Goal: Communication & Community: Answer question/provide support

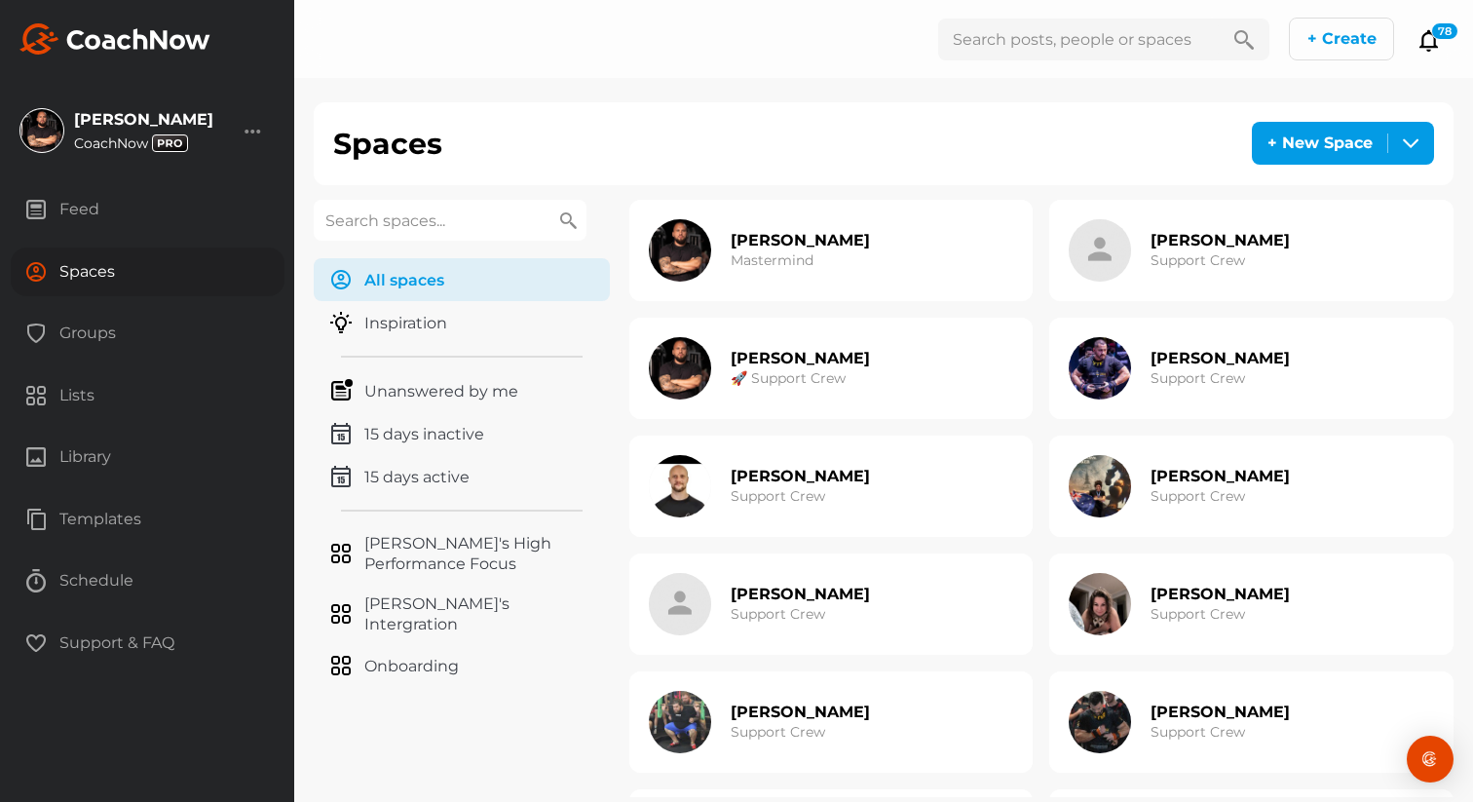
click at [833, 380] on div "Gus Cooke 🚀 Support Crew" at bounding box center [831, 368] width 404 height 101
click at [1192, 267] on h3 "Support Crew" at bounding box center [1197, 260] width 94 height 20
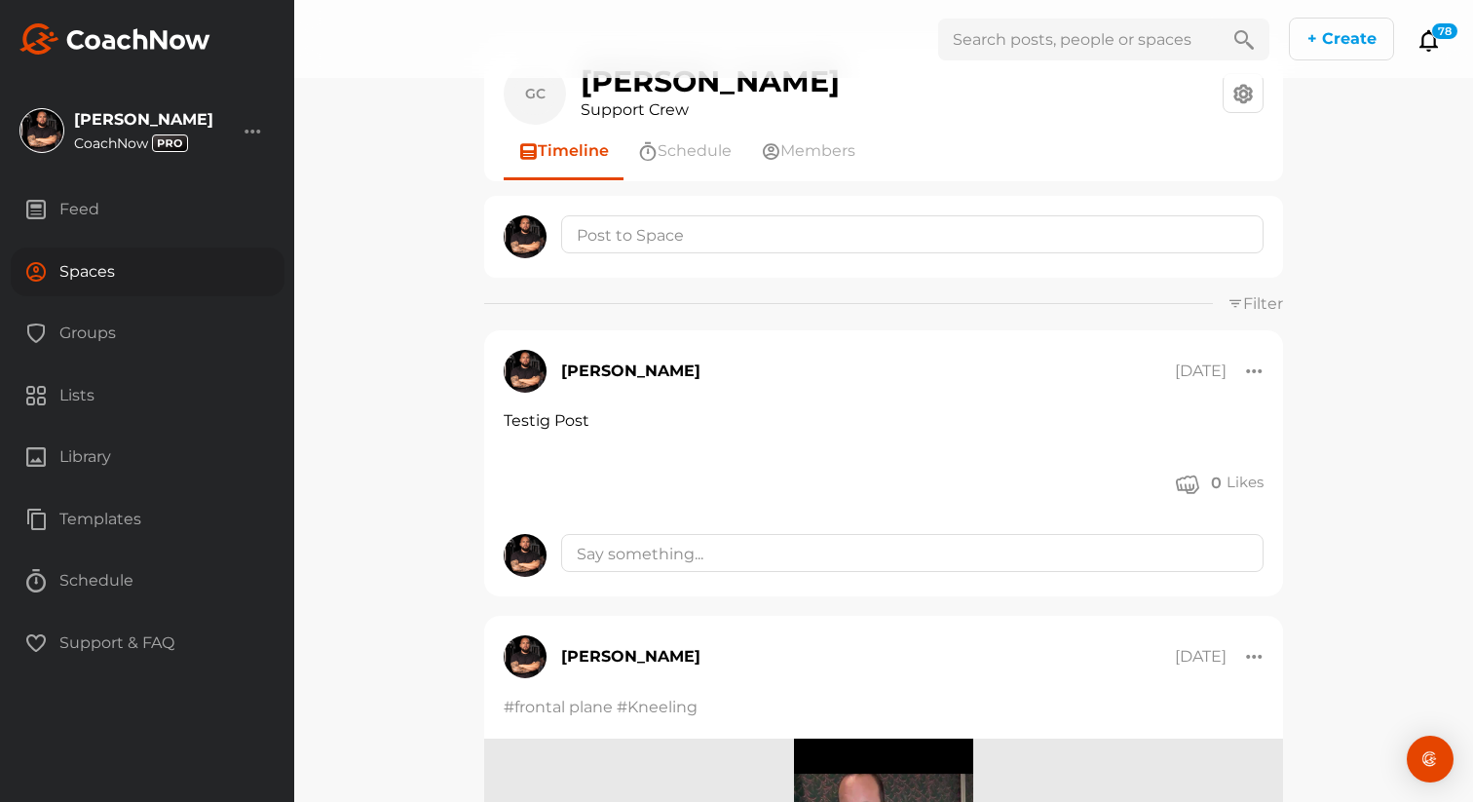
scroll to position [68, 0]
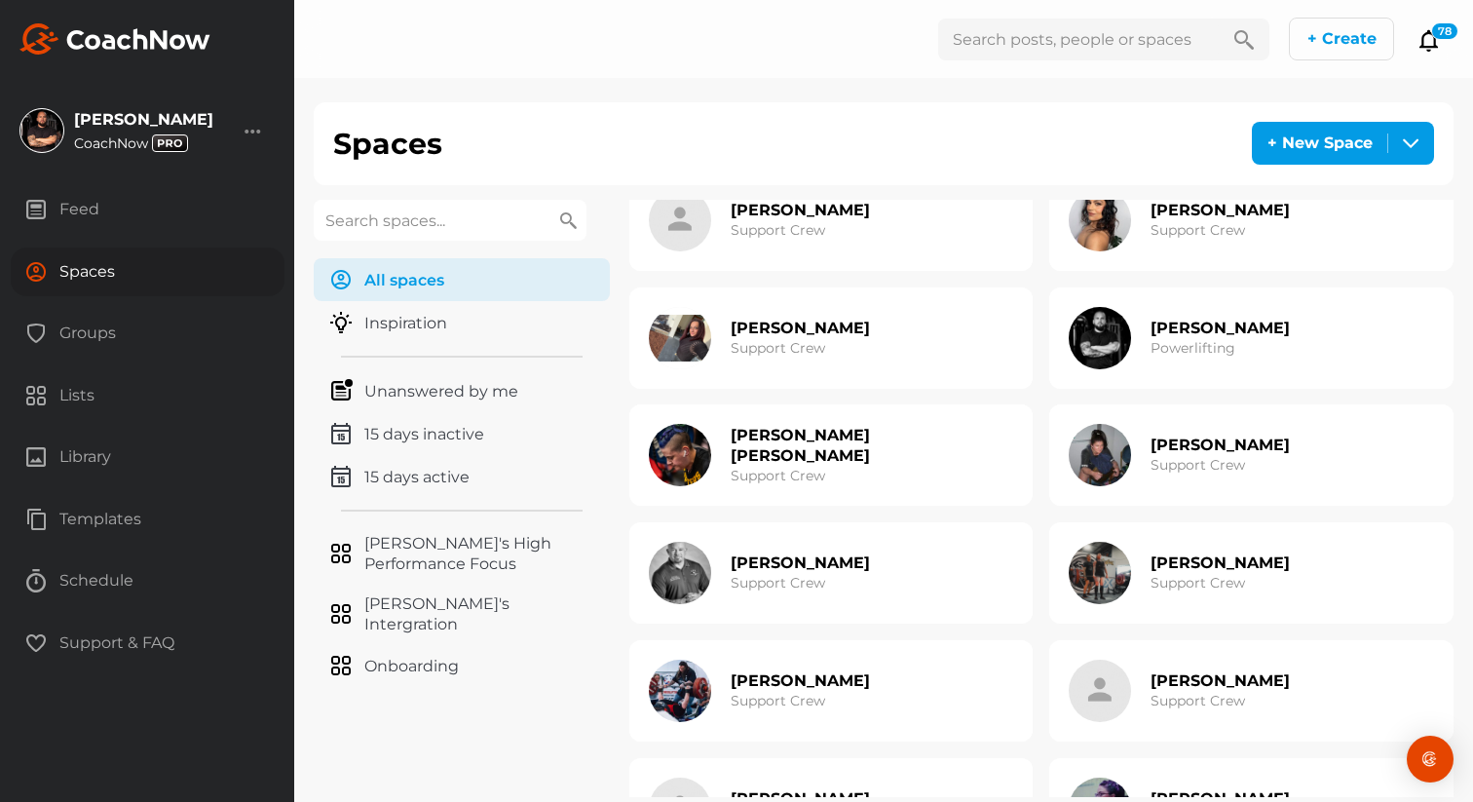
scroll to position [609, 0]
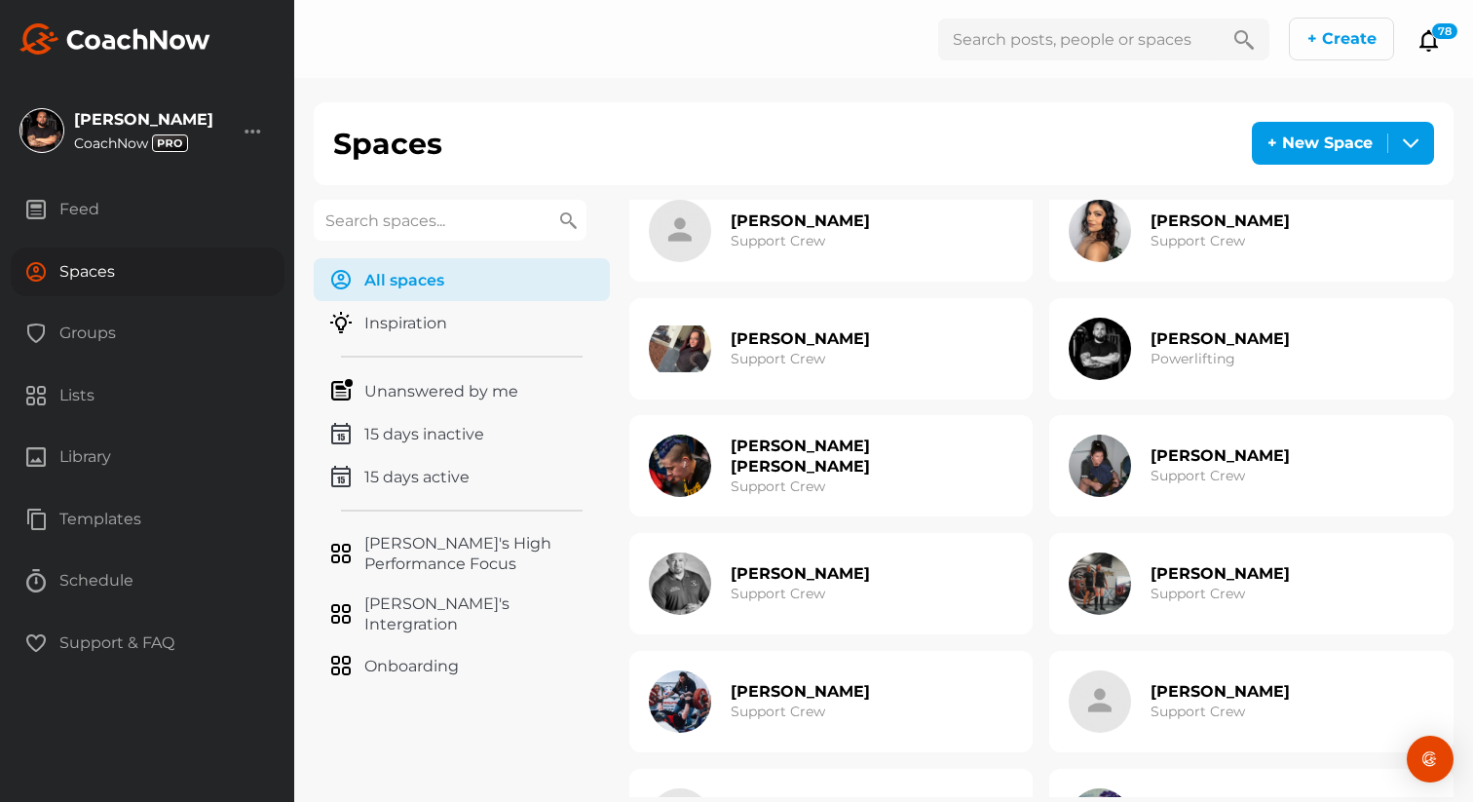
click at [1105, 341] on img at bounding box center [1100, 349] width 62 height 62
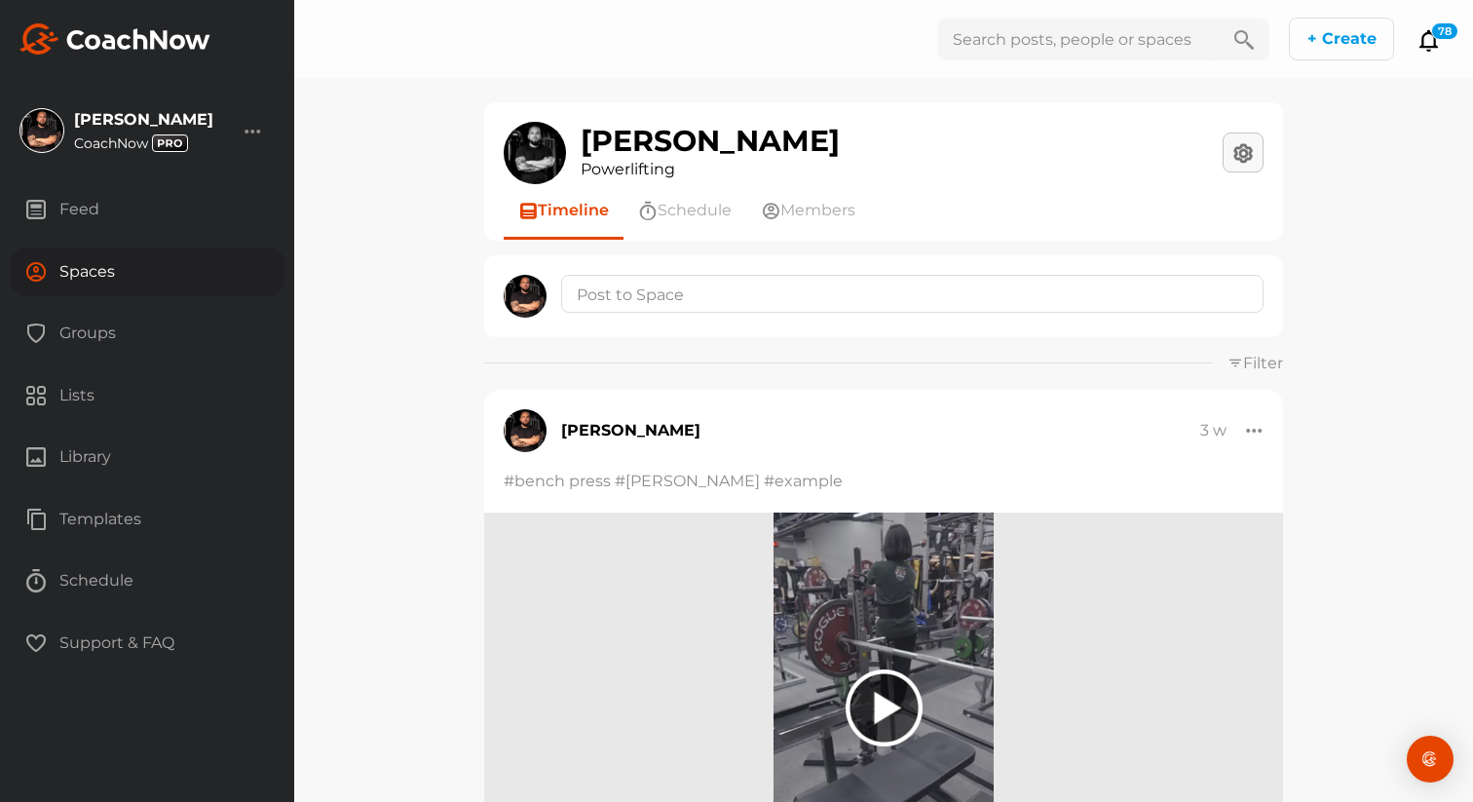
click at [1243, 151] on button at bounding box center [1243, 152] width 41 height 40
click at [1190, 217] on button "Space Settings" at bounding box center [1173, 207] width 174 height 61
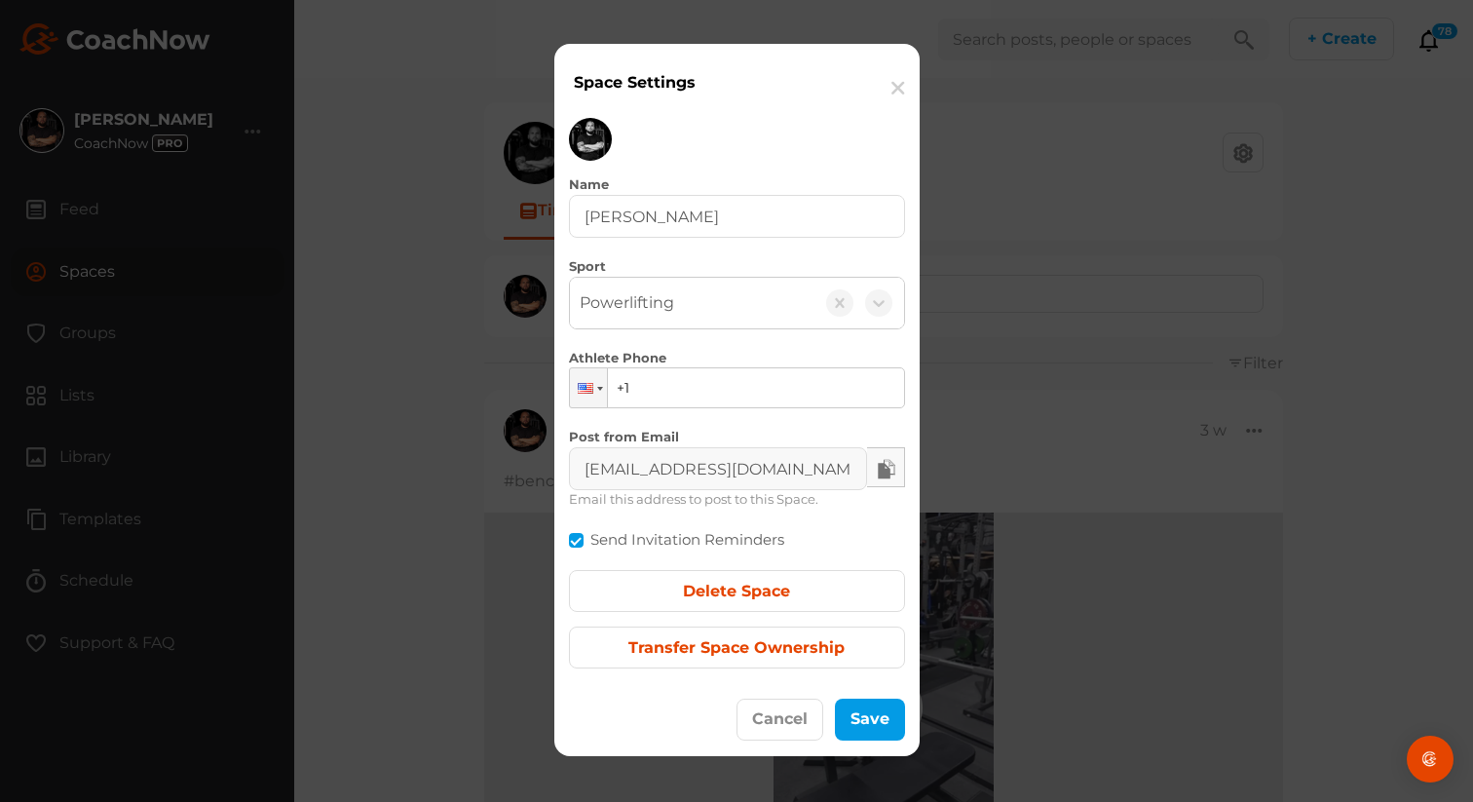
scroll to position [0, 149]
drag, startPoint x: 760, startPoint y: 469, endPoint x: 910, endPoint y: 474, distance: 150.1
click at [910, 474] on div "Name Gus Cooke Sport Powerlifting Athlete Phone Phone +1 Post from Email ts+fff…" at bounding box center [736, 393] width 365 height 581
click at [901, 80] on button "button" at bounding box center [898, 87] width 44 height 59
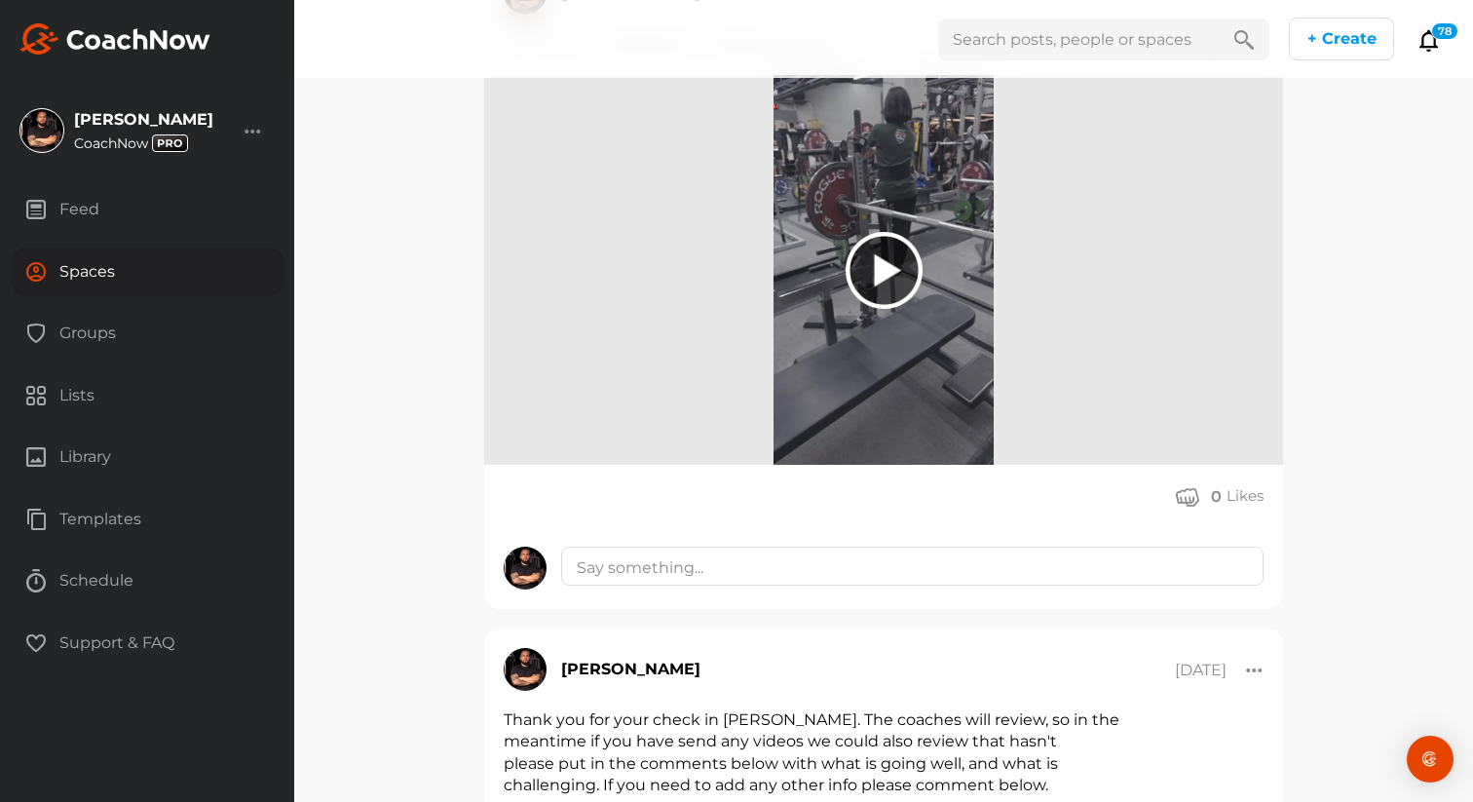
scroll to position [349, 0]
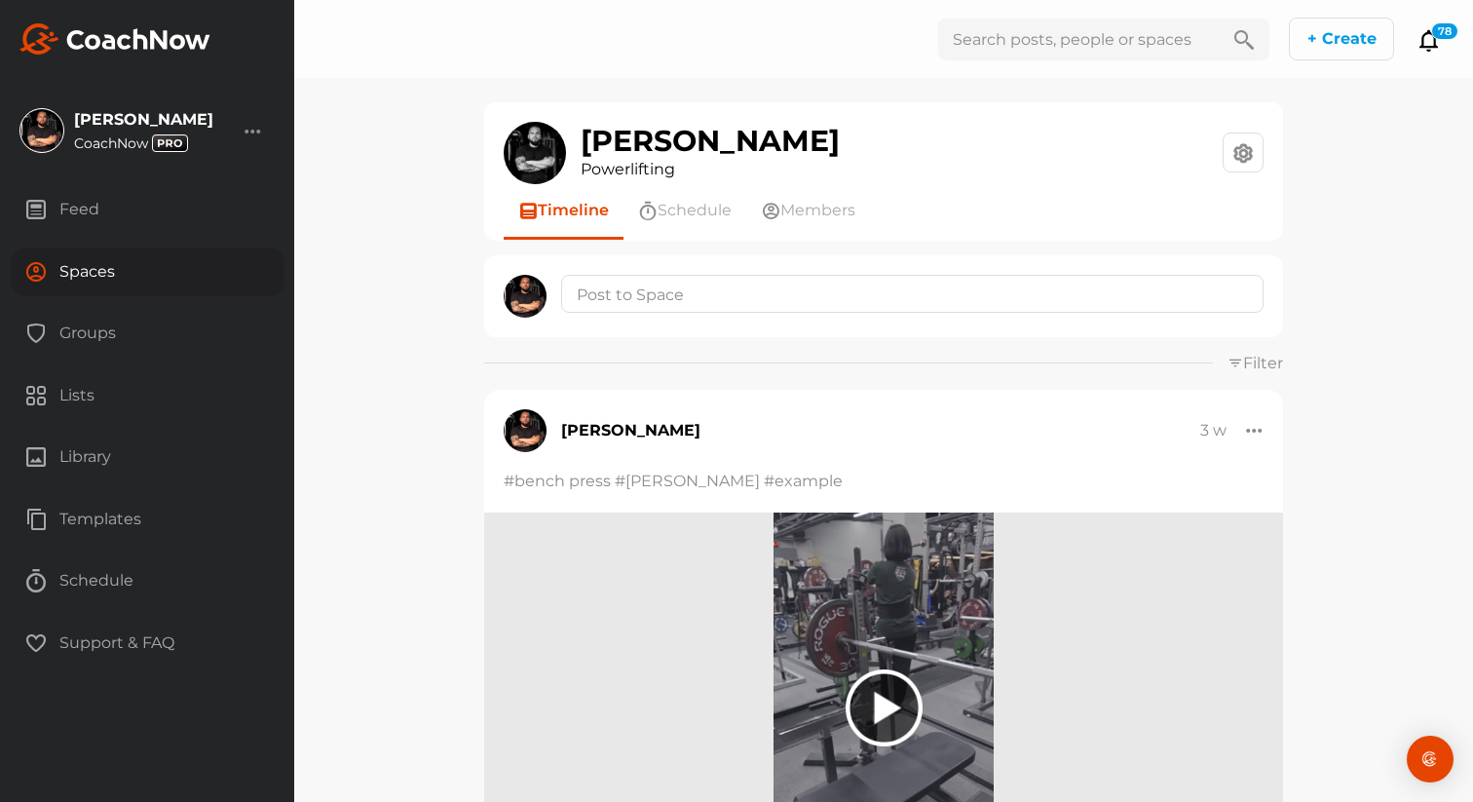
click at [107, 280] on div "Spaces" at bounding box center [148, 271] width 274 height 49
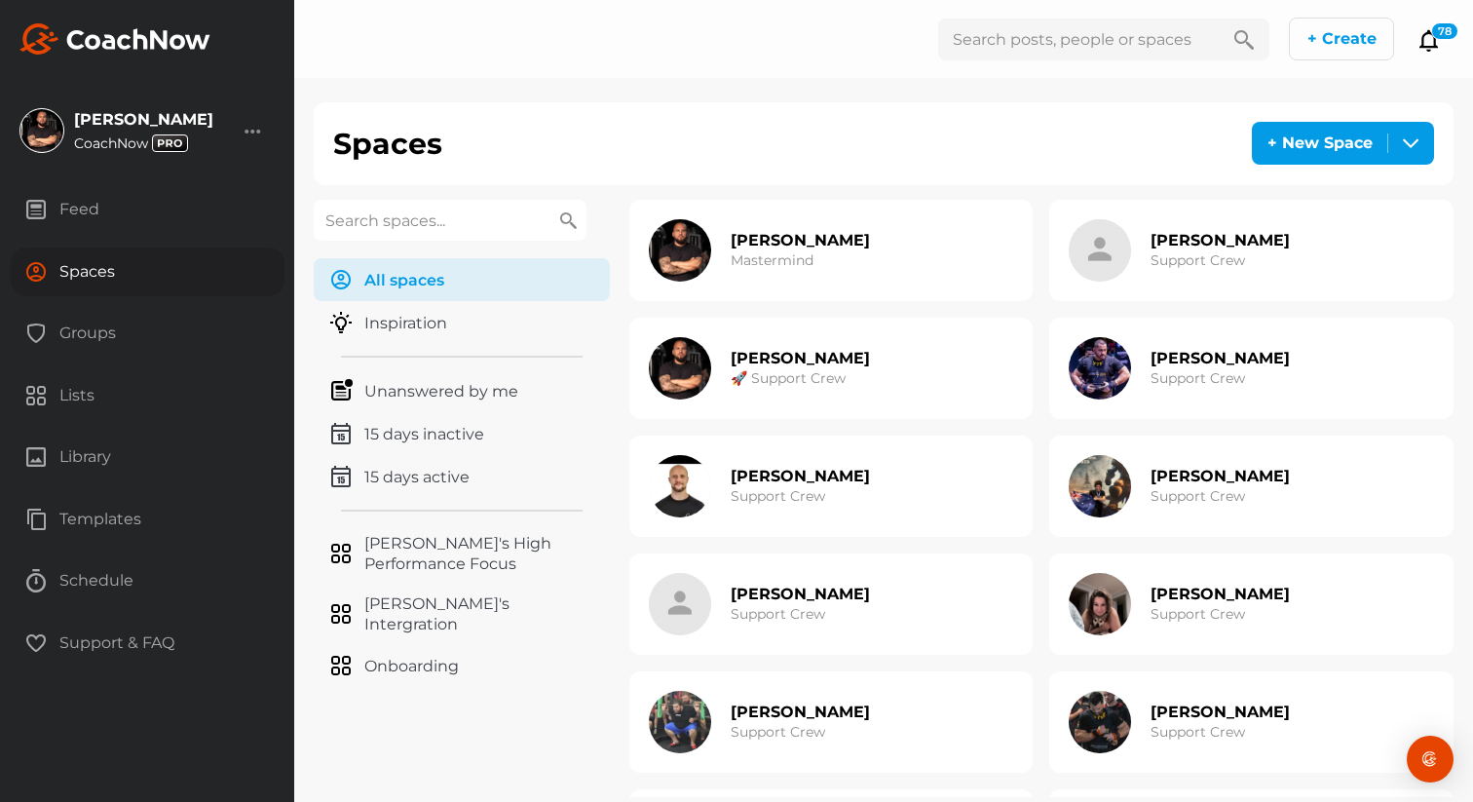
click at [755, 386] on h3 "🚀 Support Crew" at bounding box center [788, 378] width 115 height 20
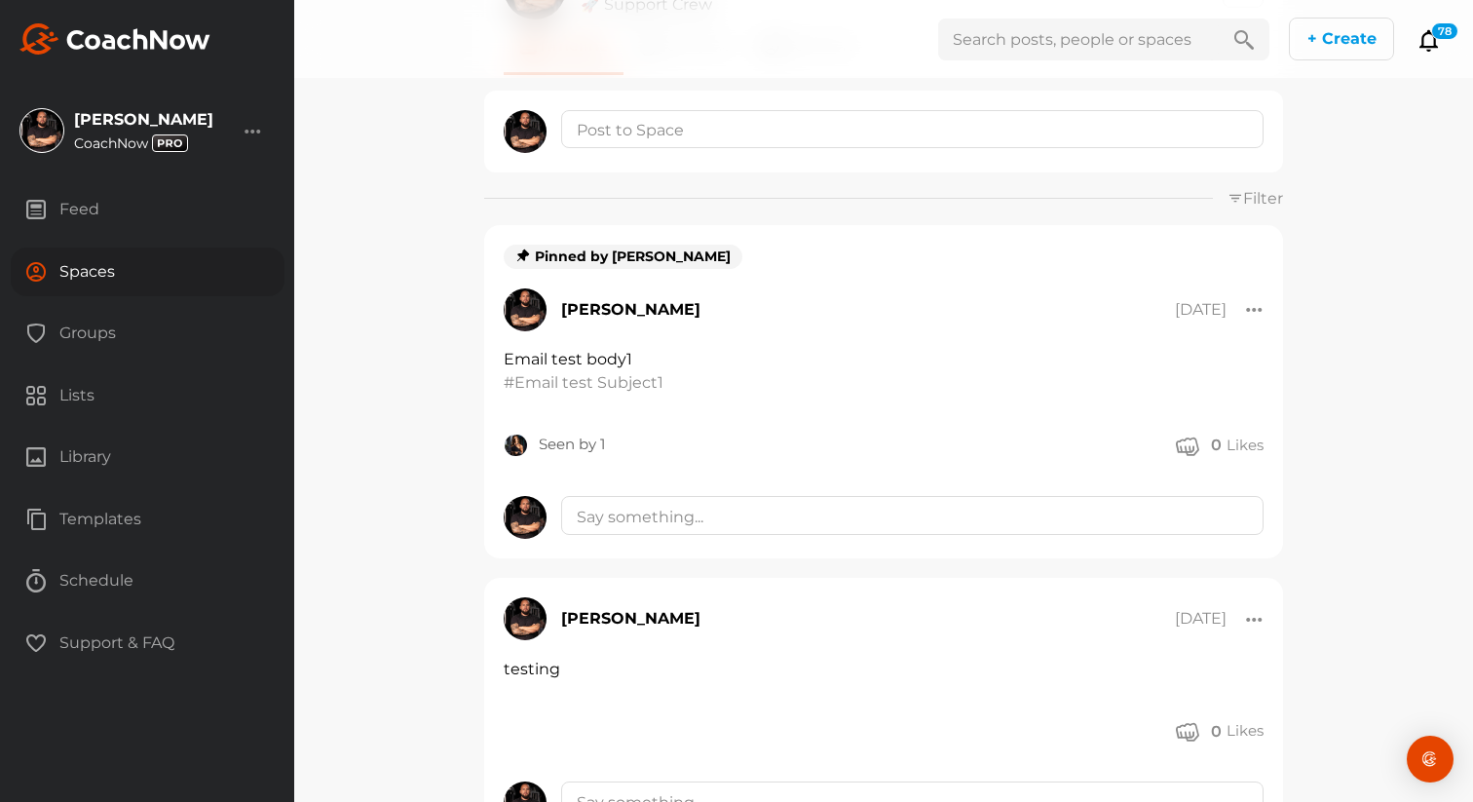
scroll to position [176, 0]
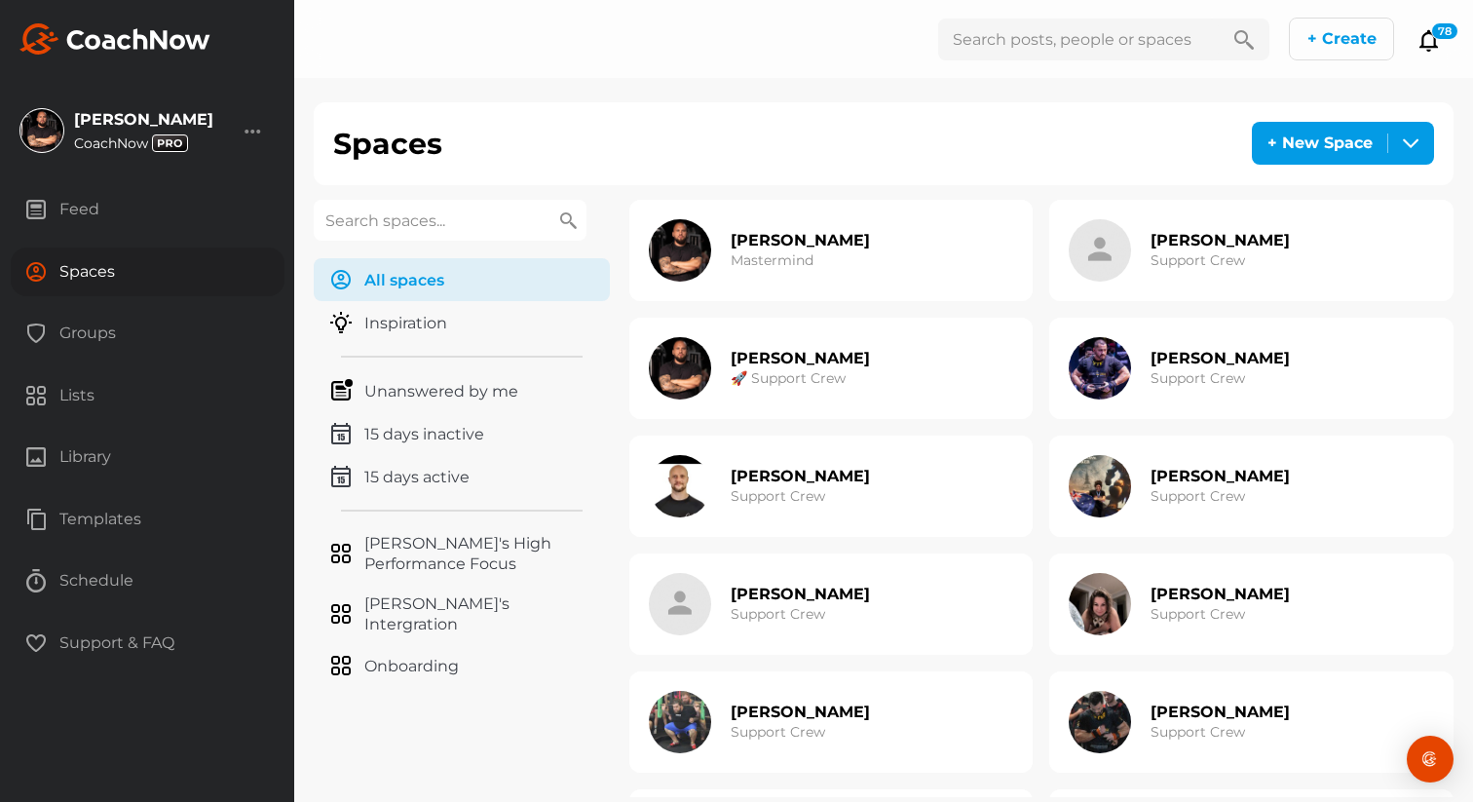
click at [1176, 251] on h3 "Support Crew" at bounding box center [1197, 260] width 94 height 20
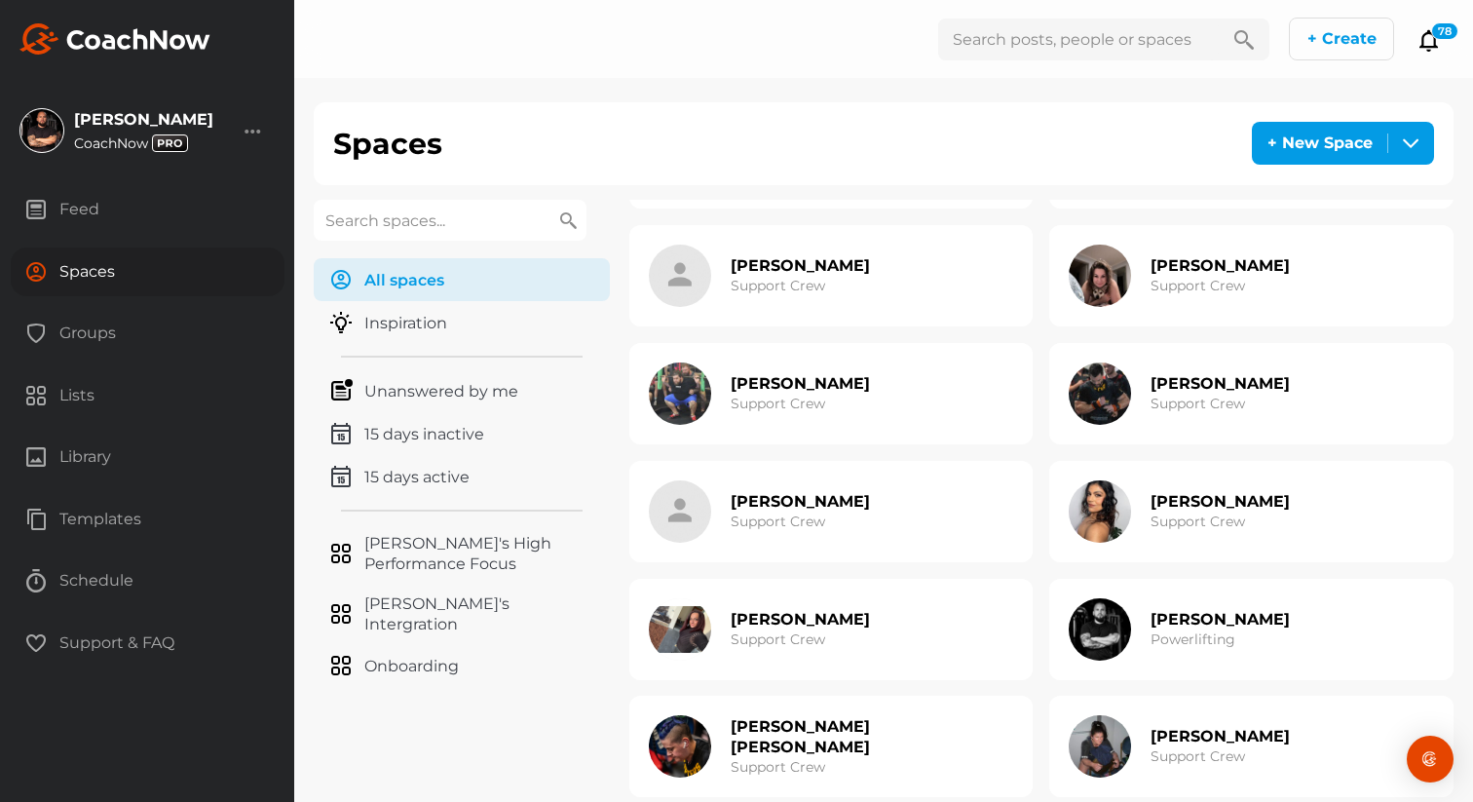
scroll to position [421, 0]
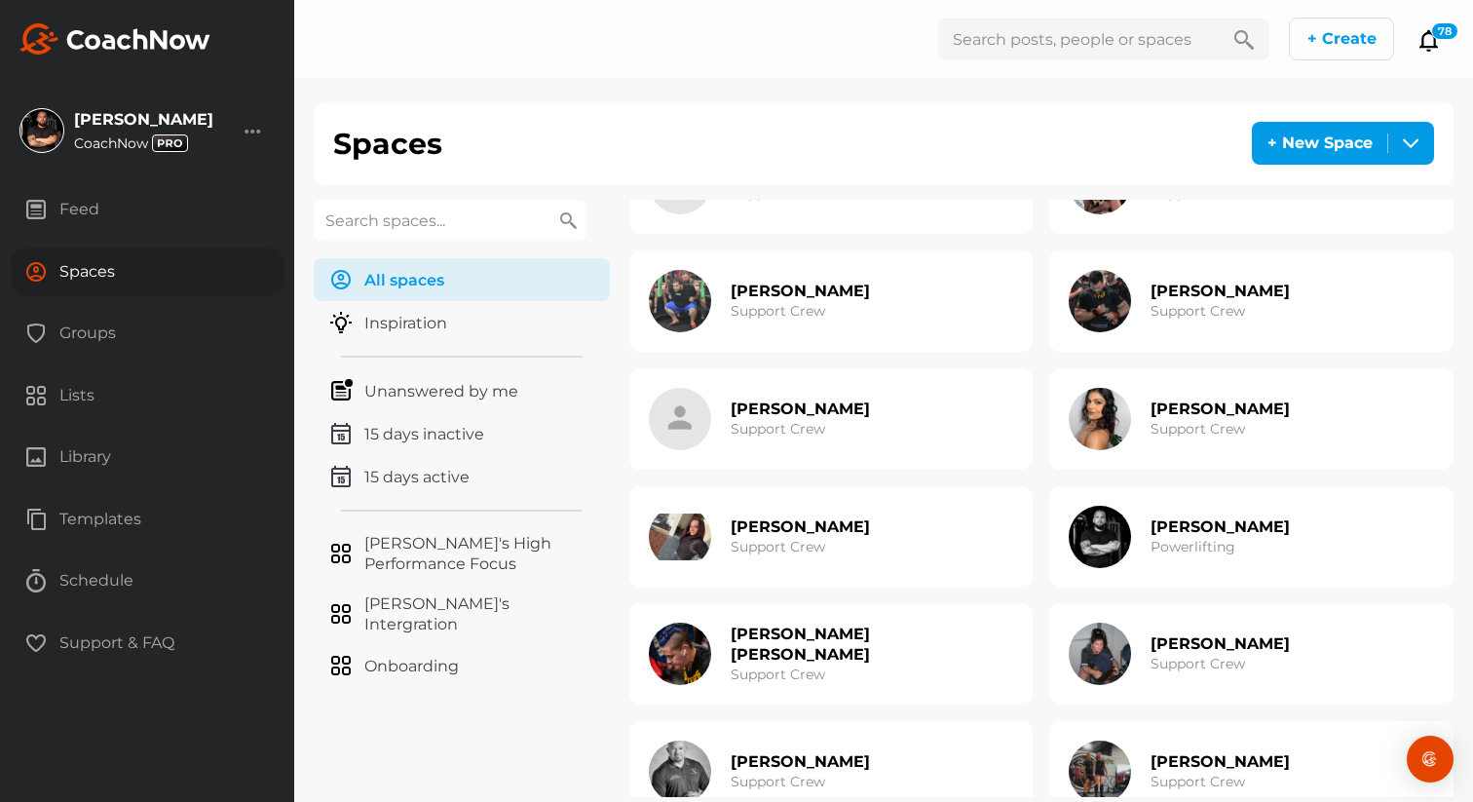
click at [1100, 513] on img at bounding box center [1100, 537] width 62 height 62
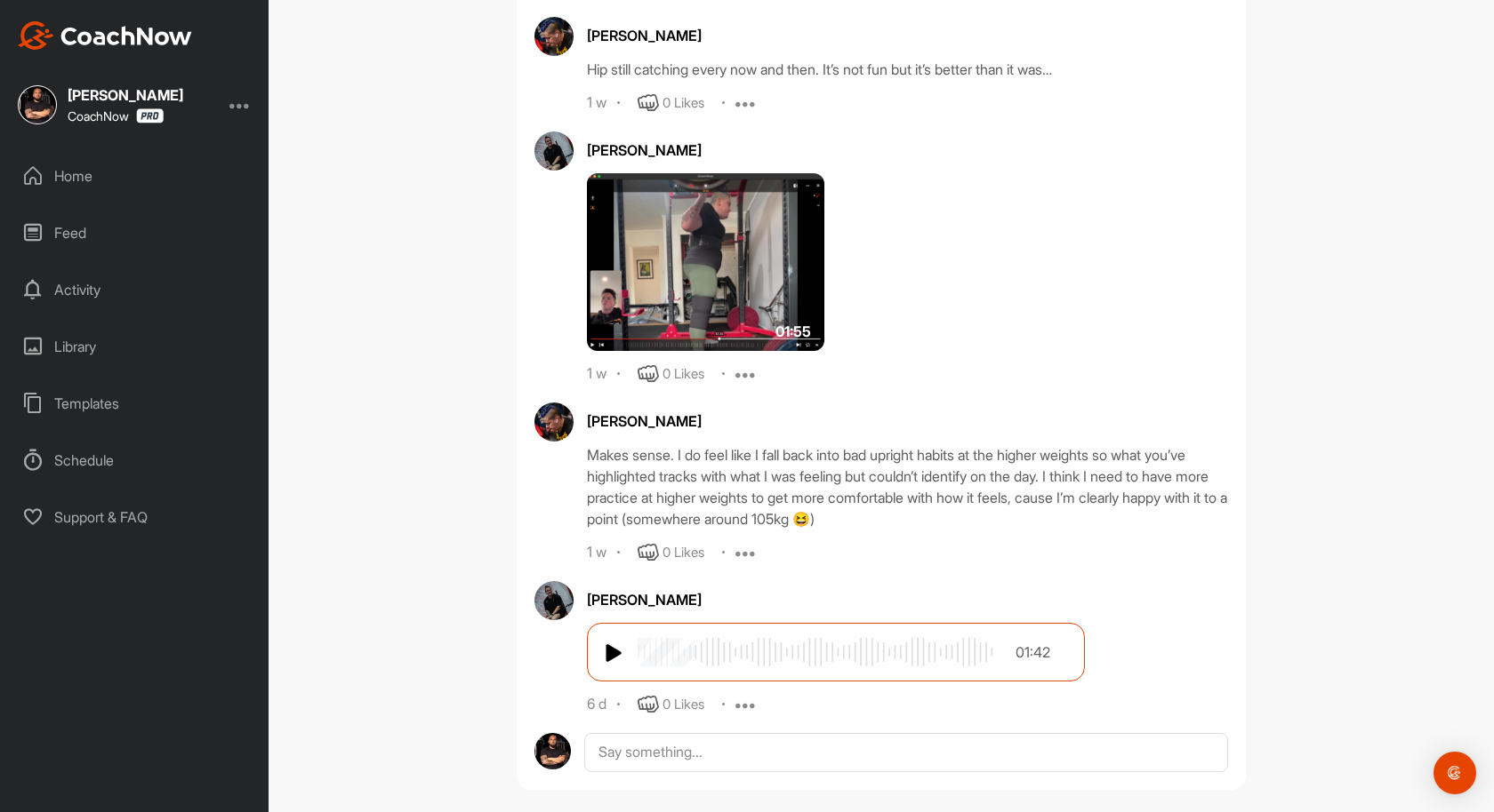
scroll to position [1107, 0]
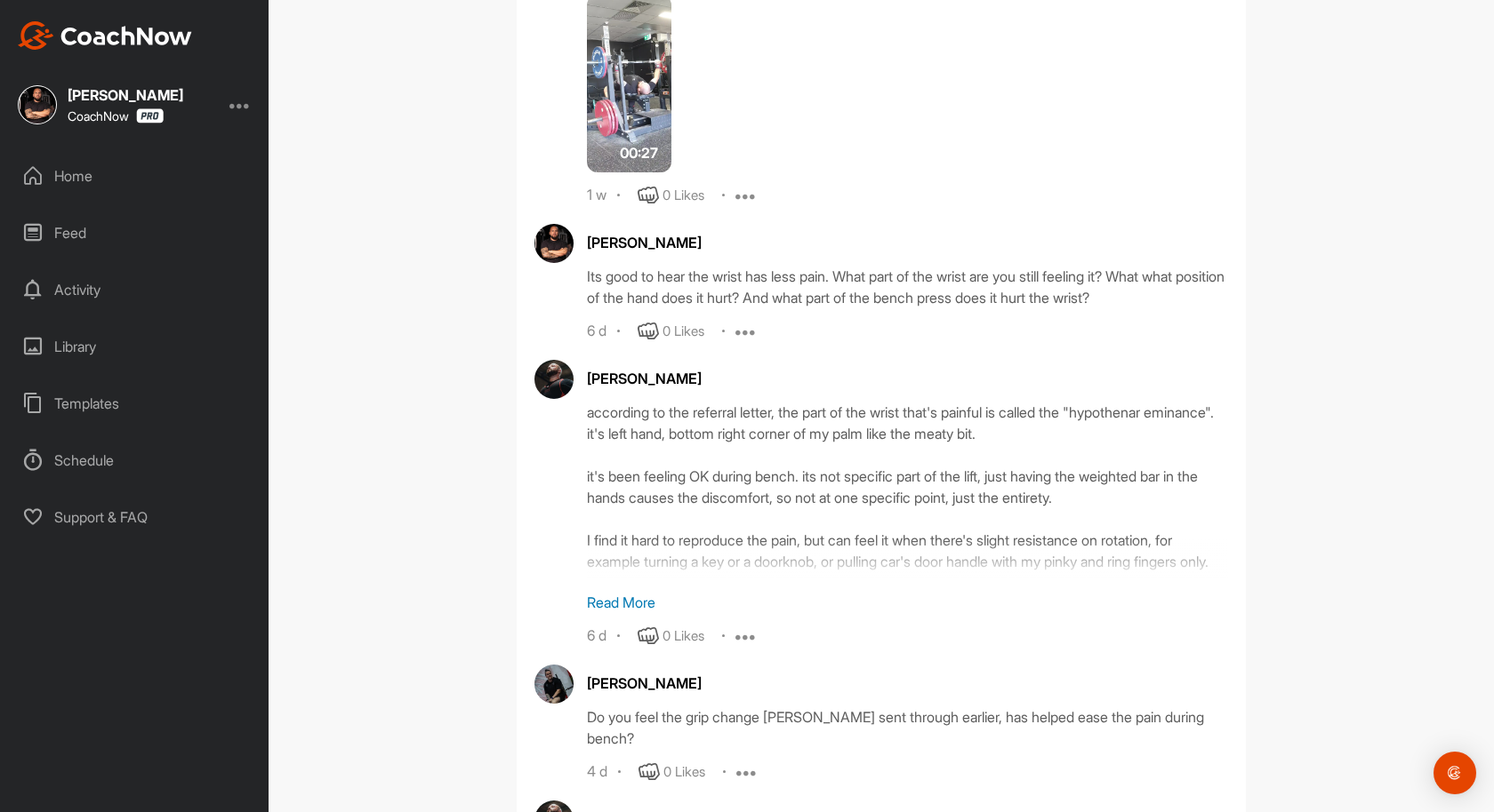
scroll to position [2096, 0]
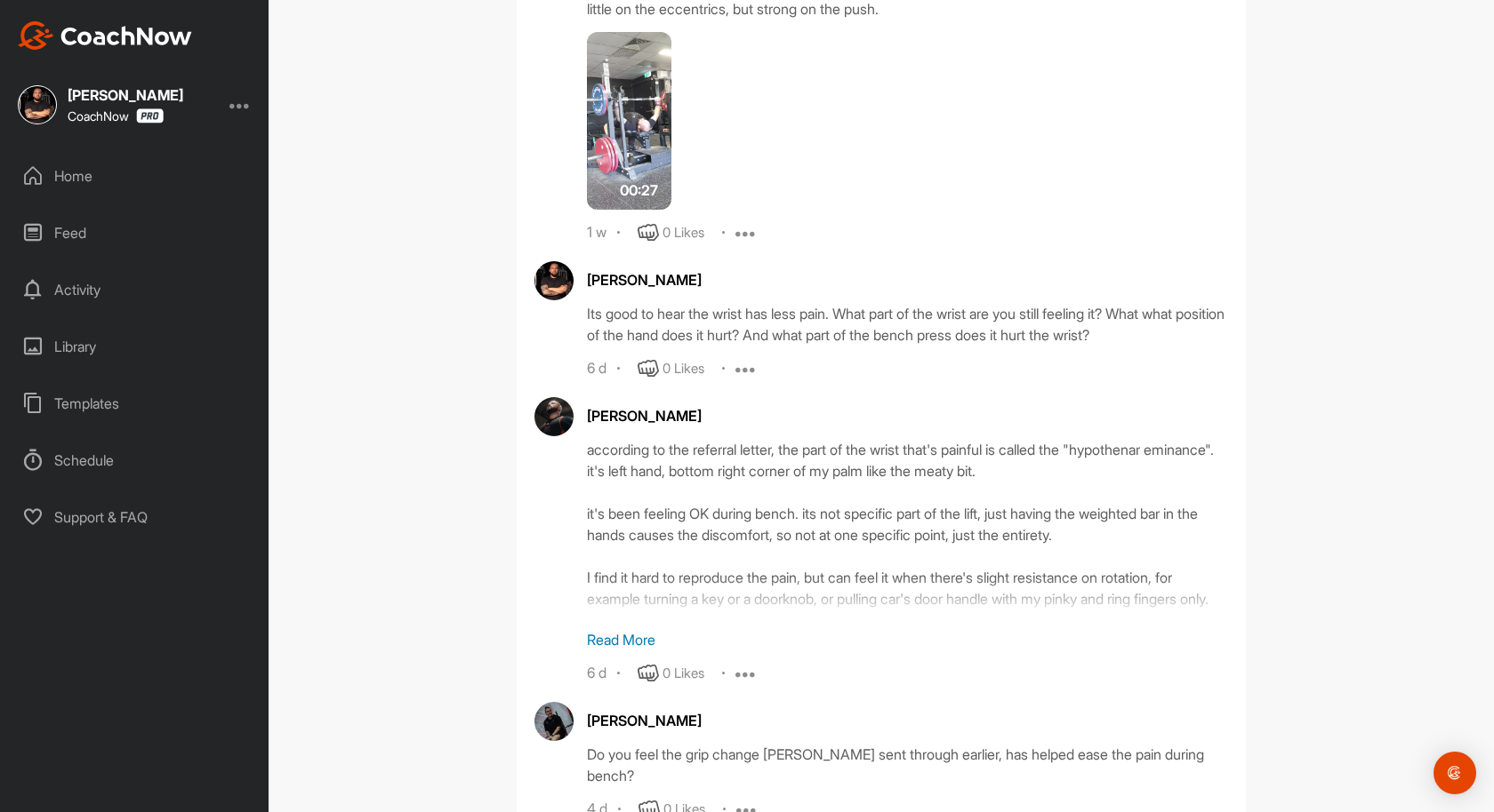
click at [634, 136] on img at bounding box center [629, 120] width 85 height 178
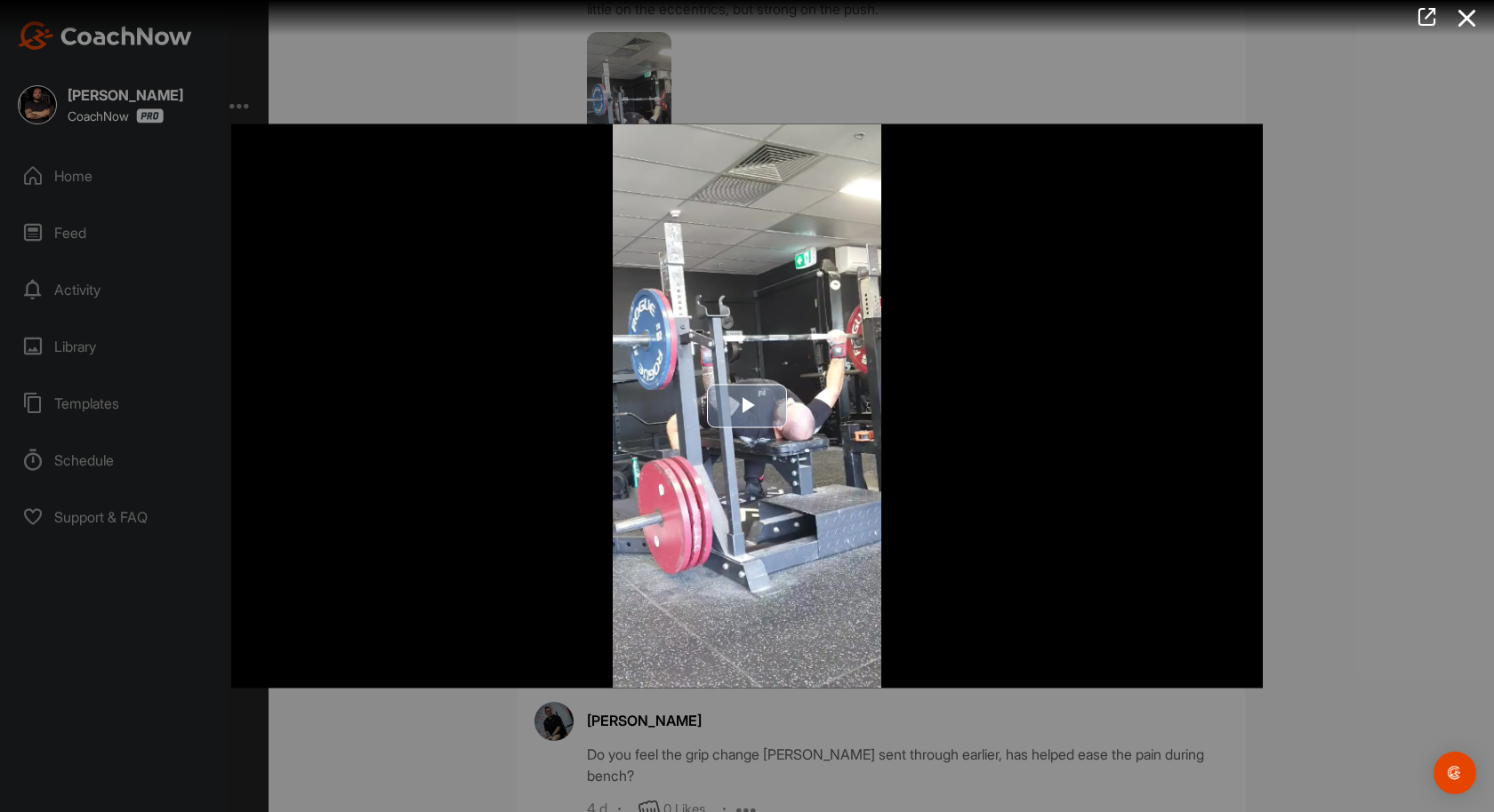
click at [747, 406] on span "Video Player" at bounding box center [747, 406] width 0 height 0
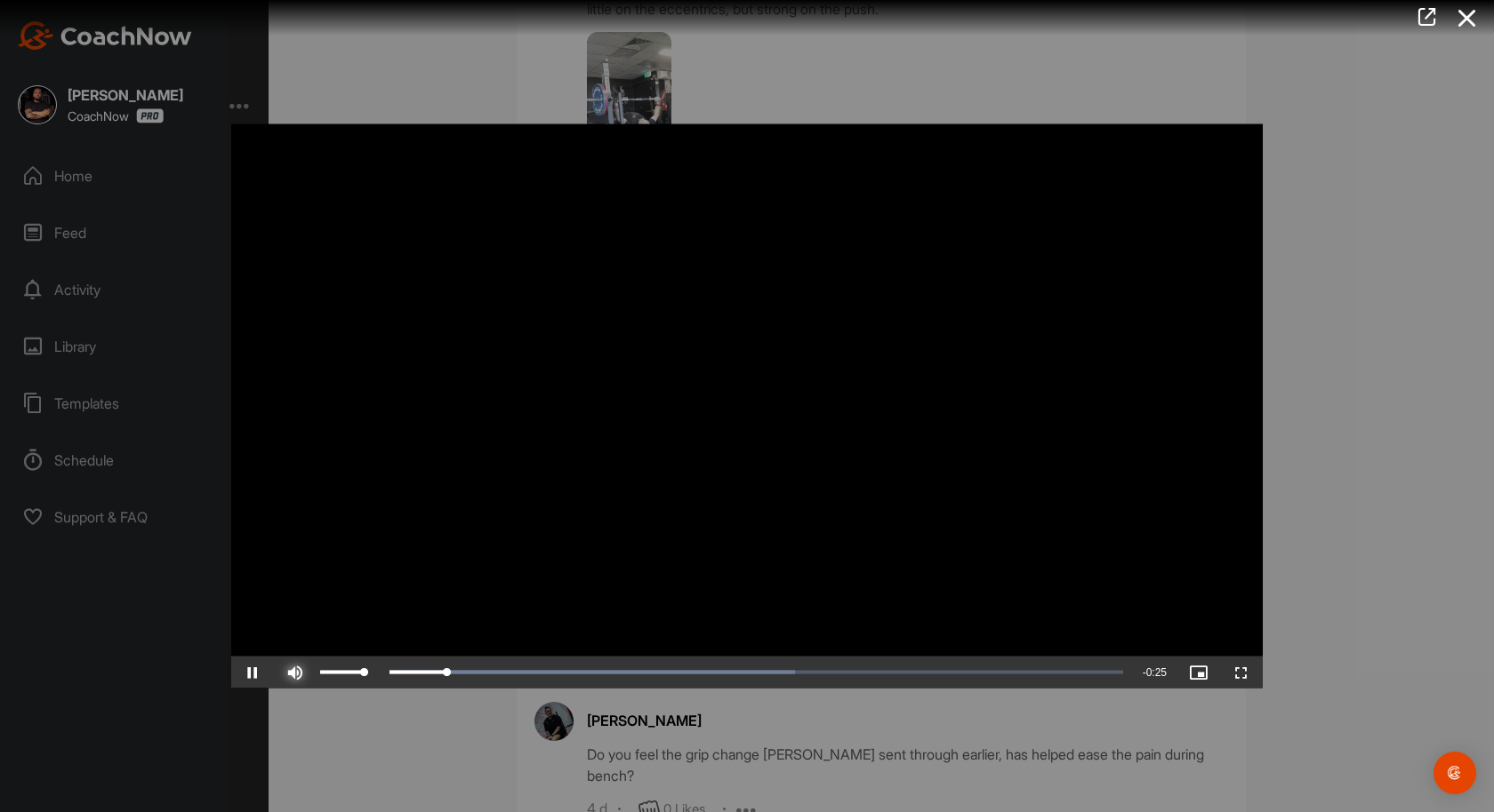
click at [301, 672] on span "Video Player" at bounding box center [295, 672] width 43 height 0
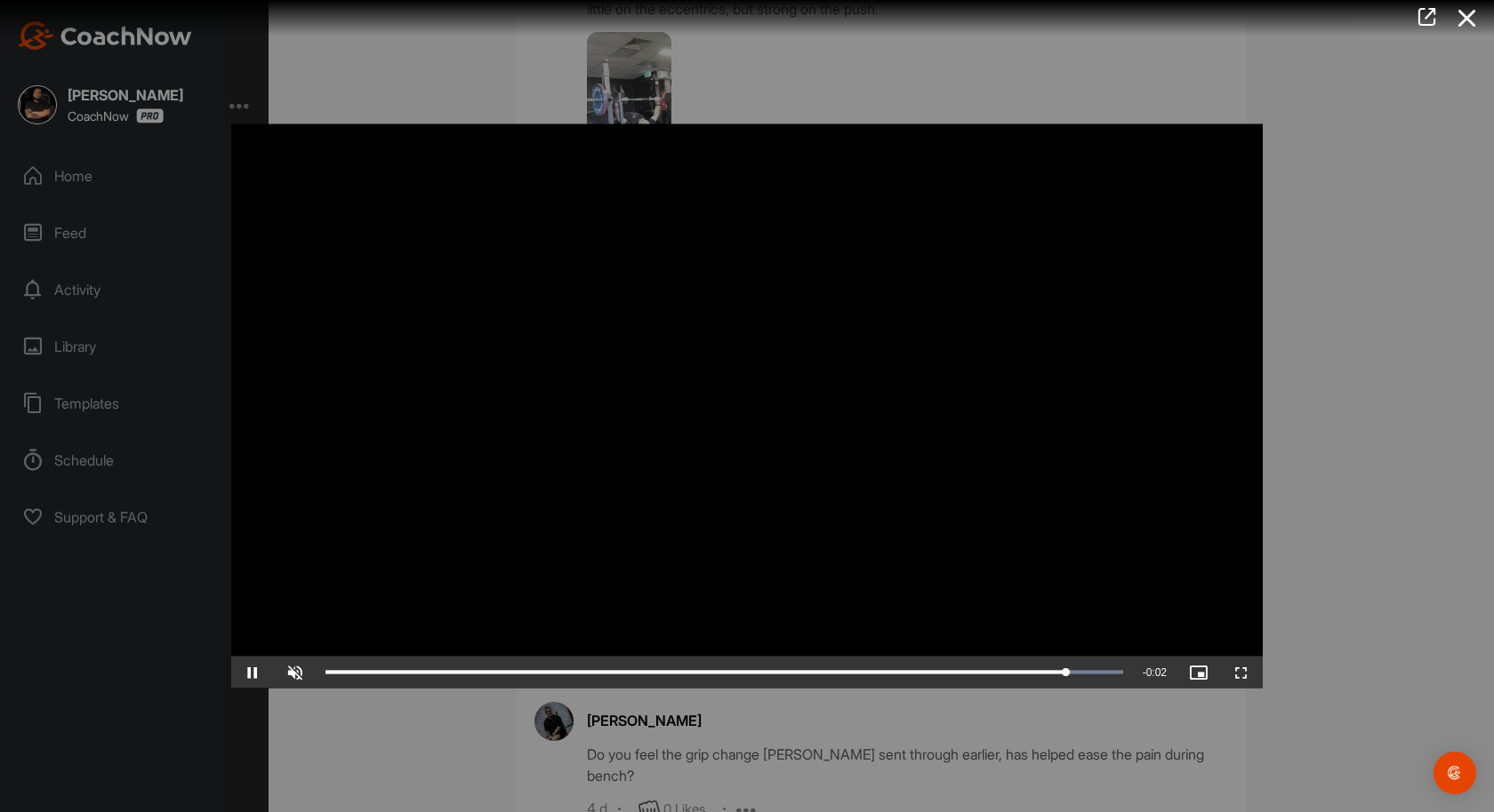
click at [1325, 318] on div at bounding box center [747, 406] width 1494 height 812
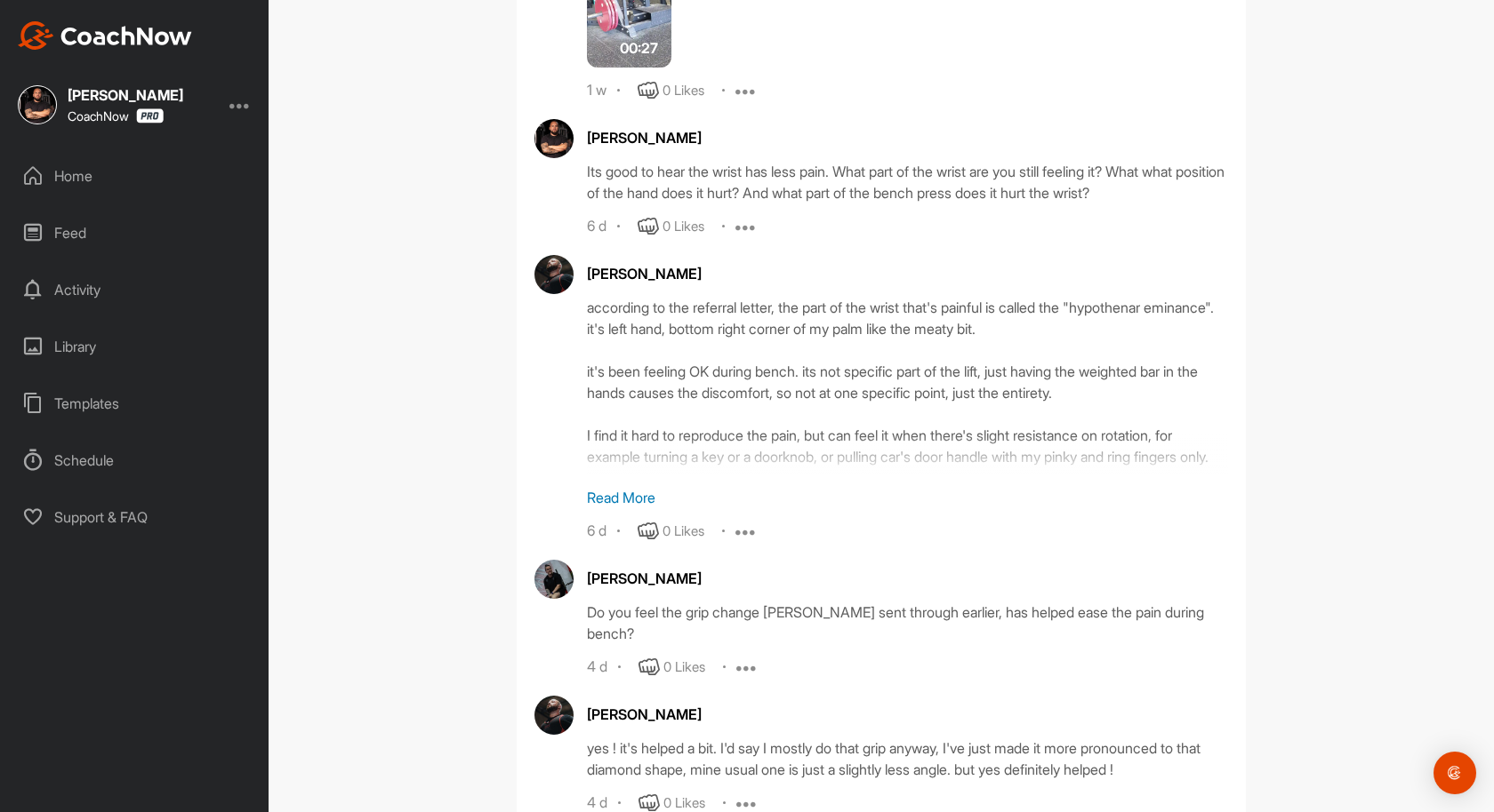
scroll to position [2246, 0]
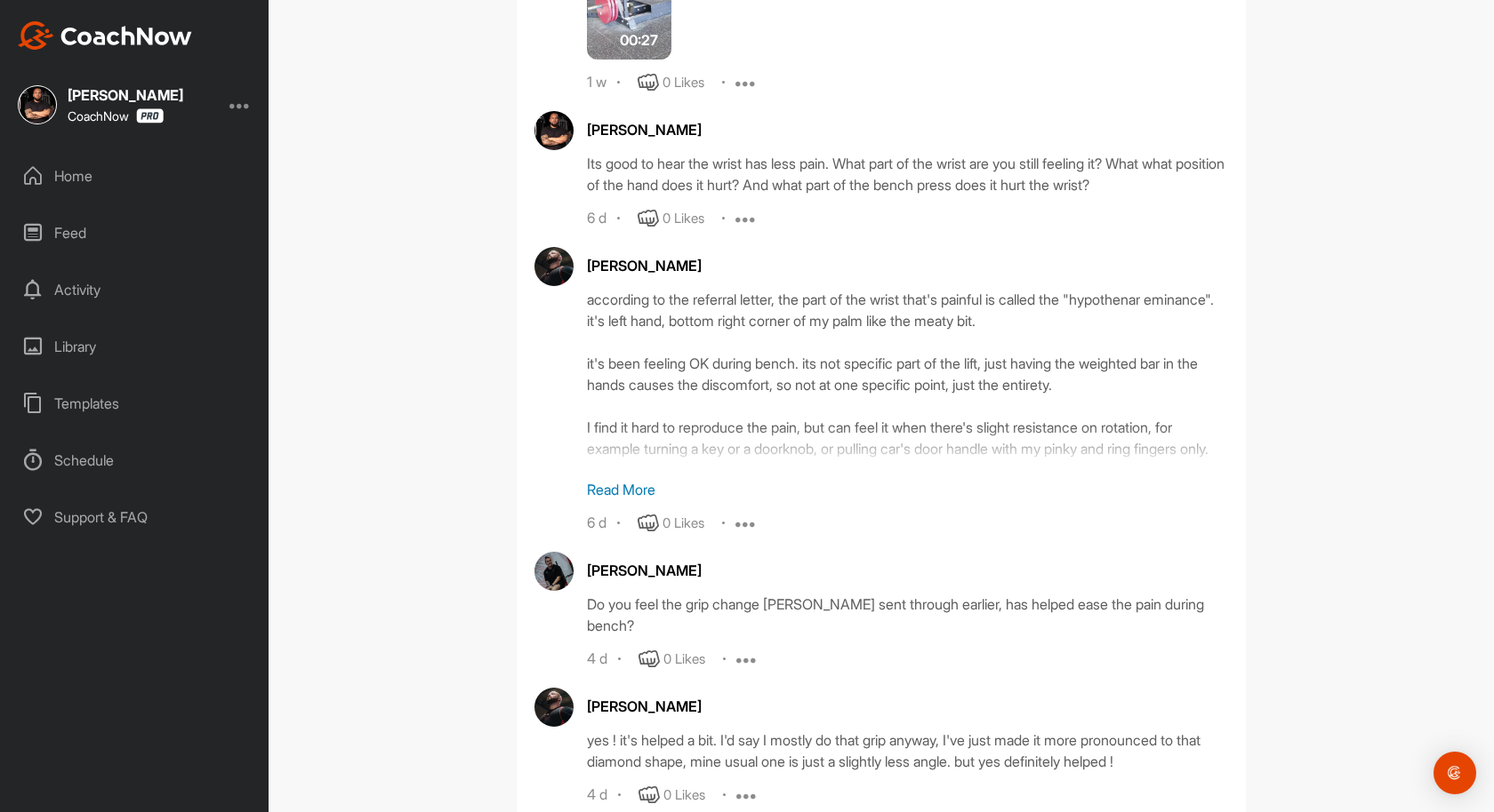
click at [643, 498] on p "Read More" at bounding box center [907, 489] width 641 height 21
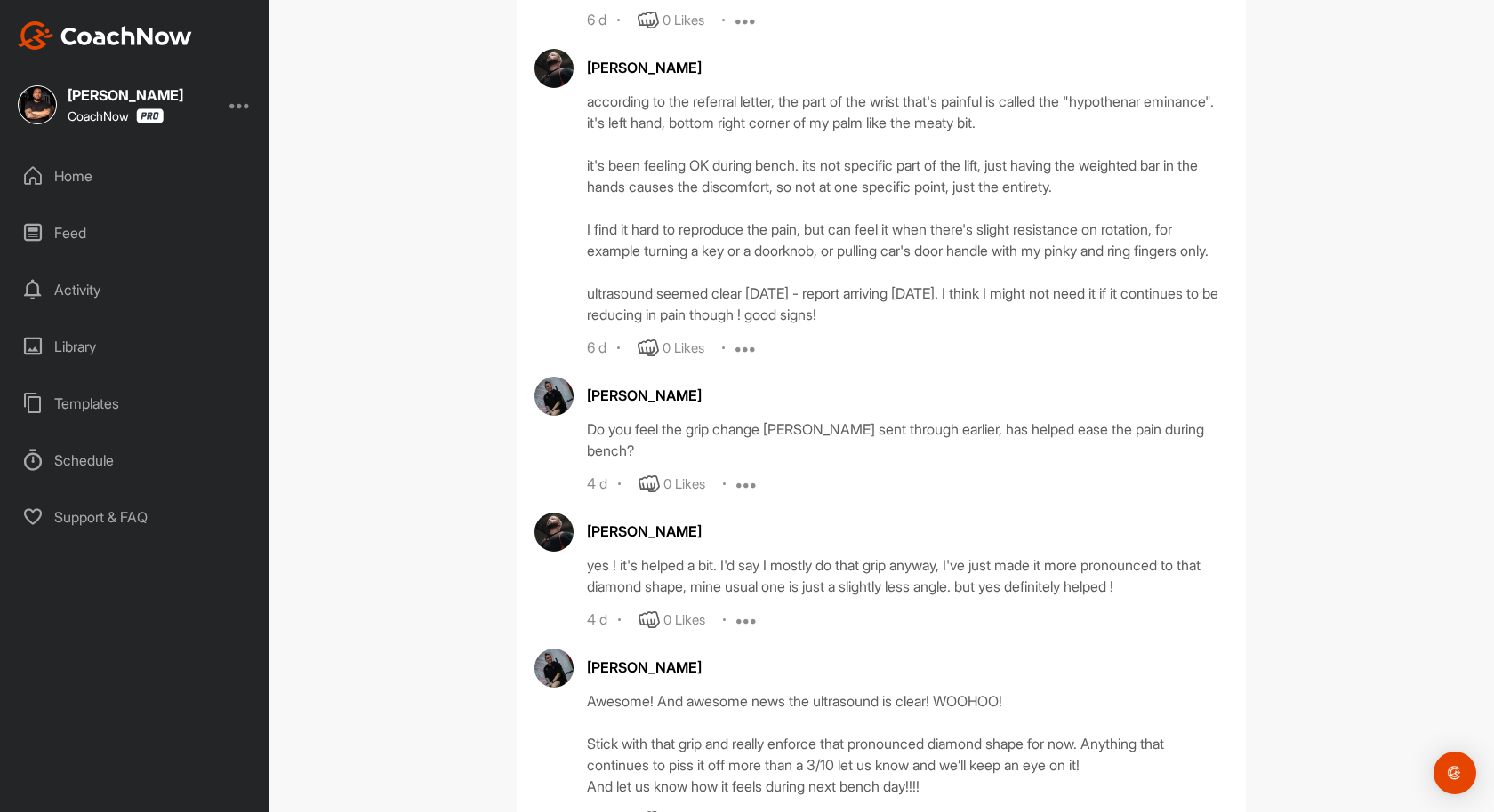
scroll to position [2596, 0]
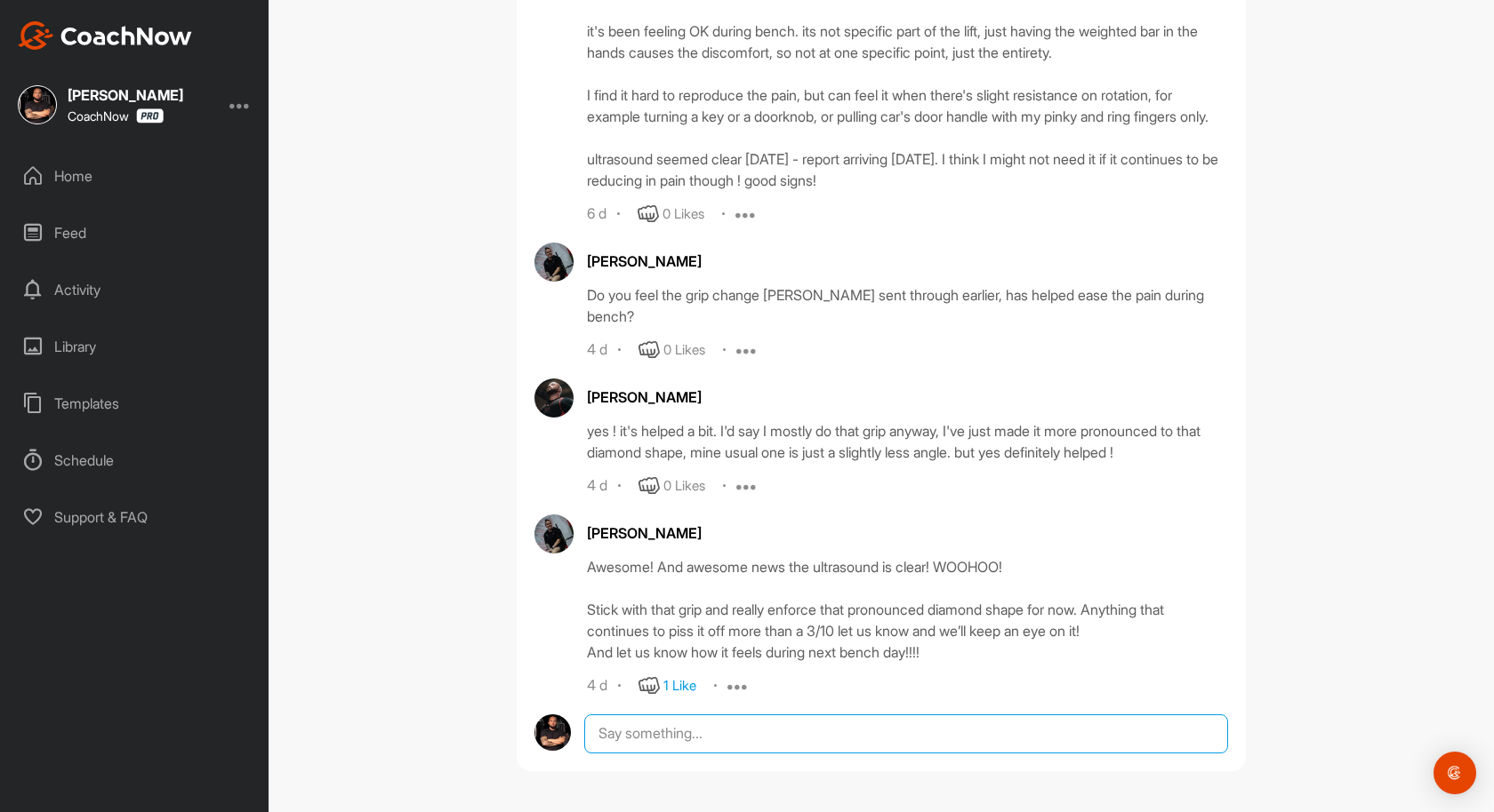
click at [669, 736] on textarea at bounding box center [905, 734] width 643 height 39
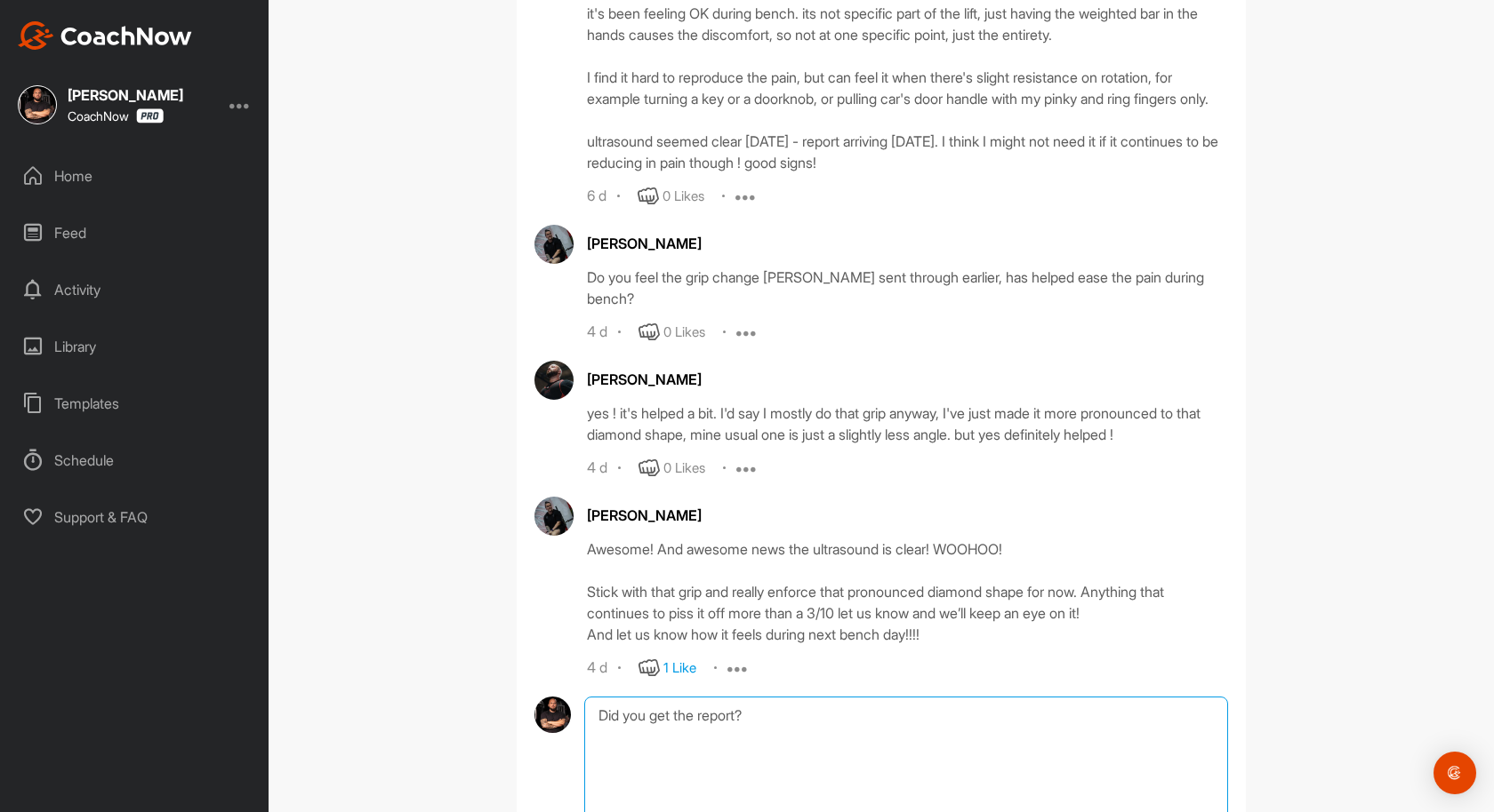
scroll to position [2786, 0]
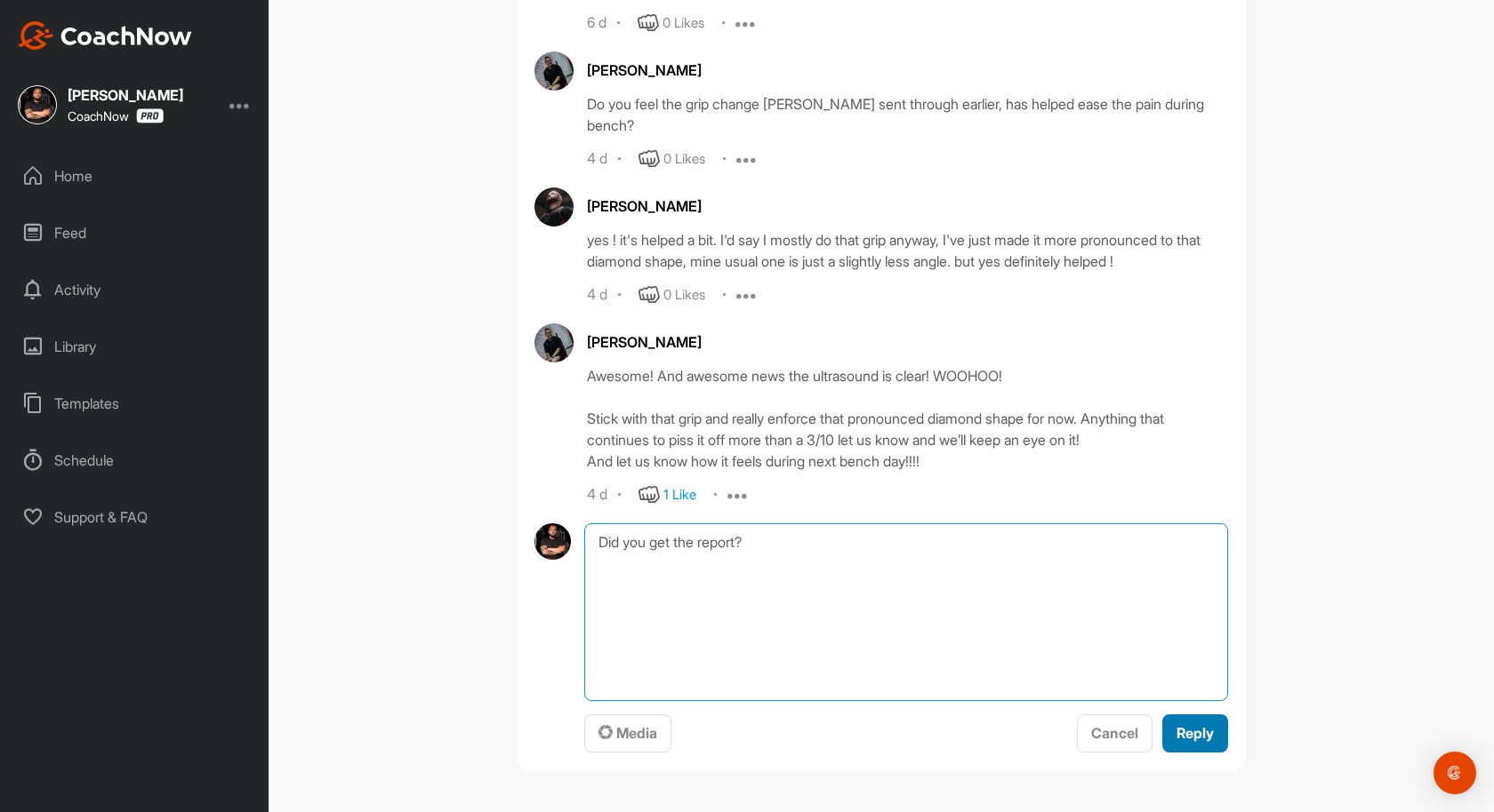
type textarea "Did you get the report?"
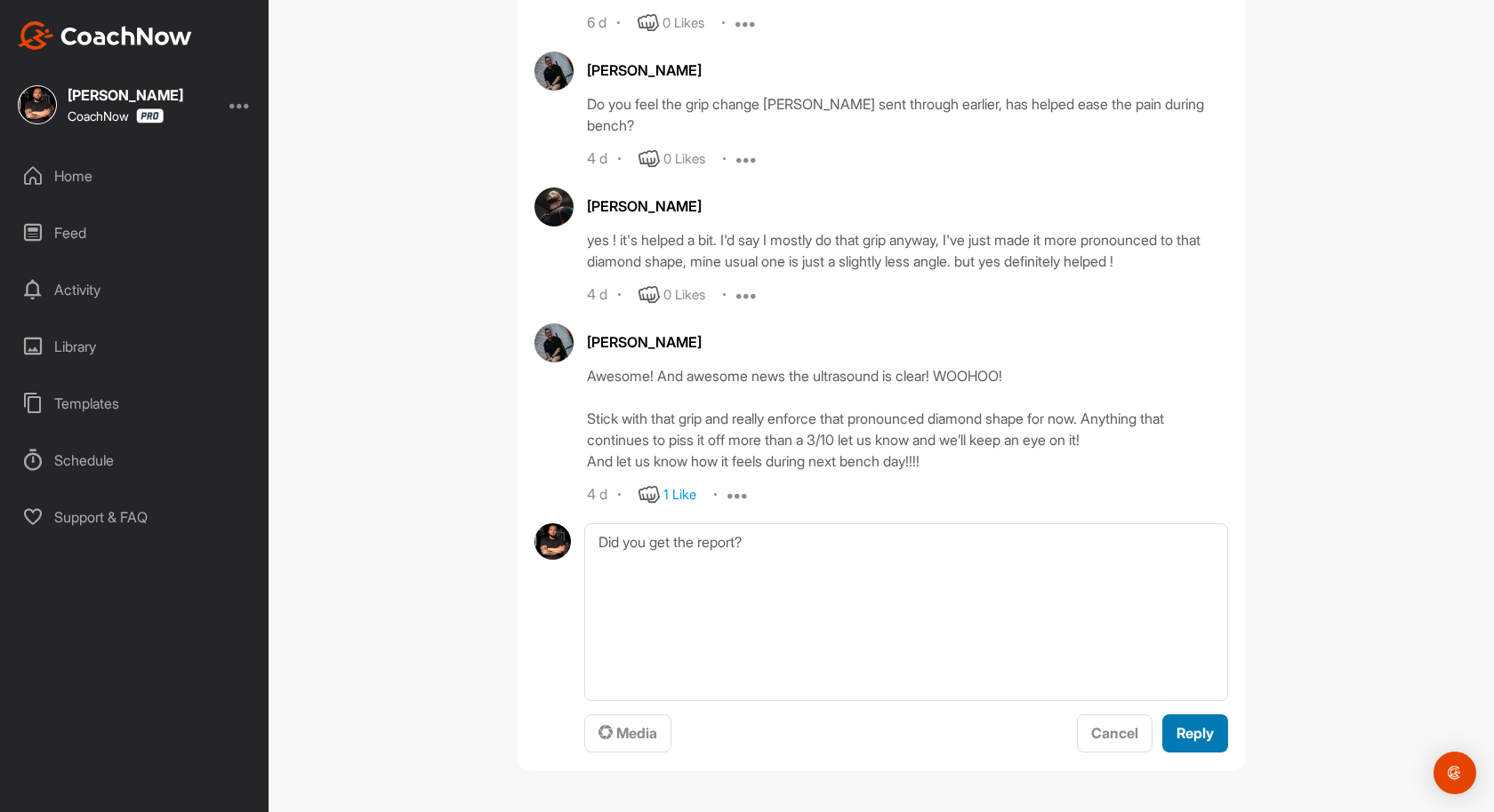
click at [1202, 746] on button "Reply" at bounding box center [1195, 734] width 66 height 38
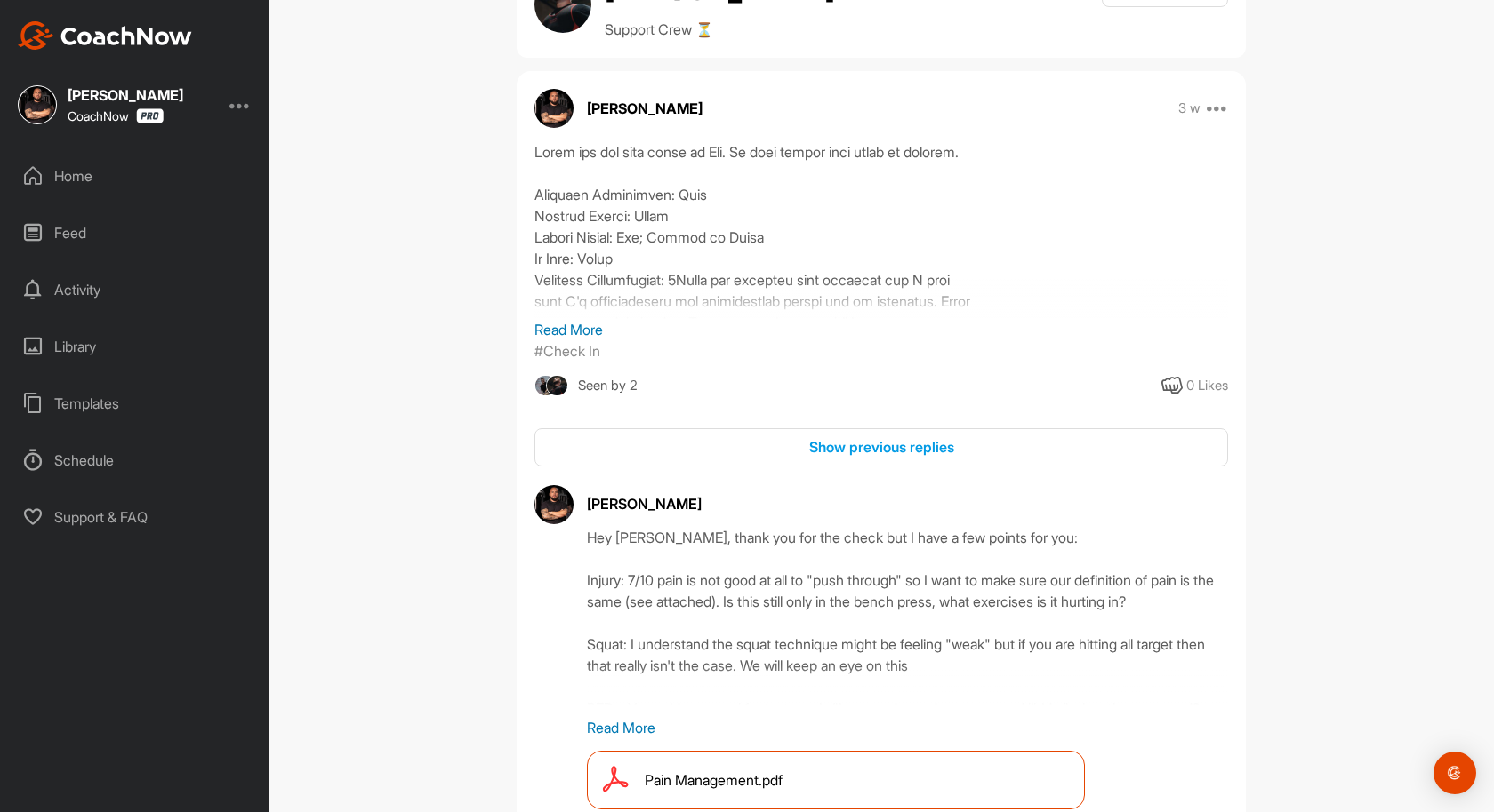
scroll to position [0, 0]
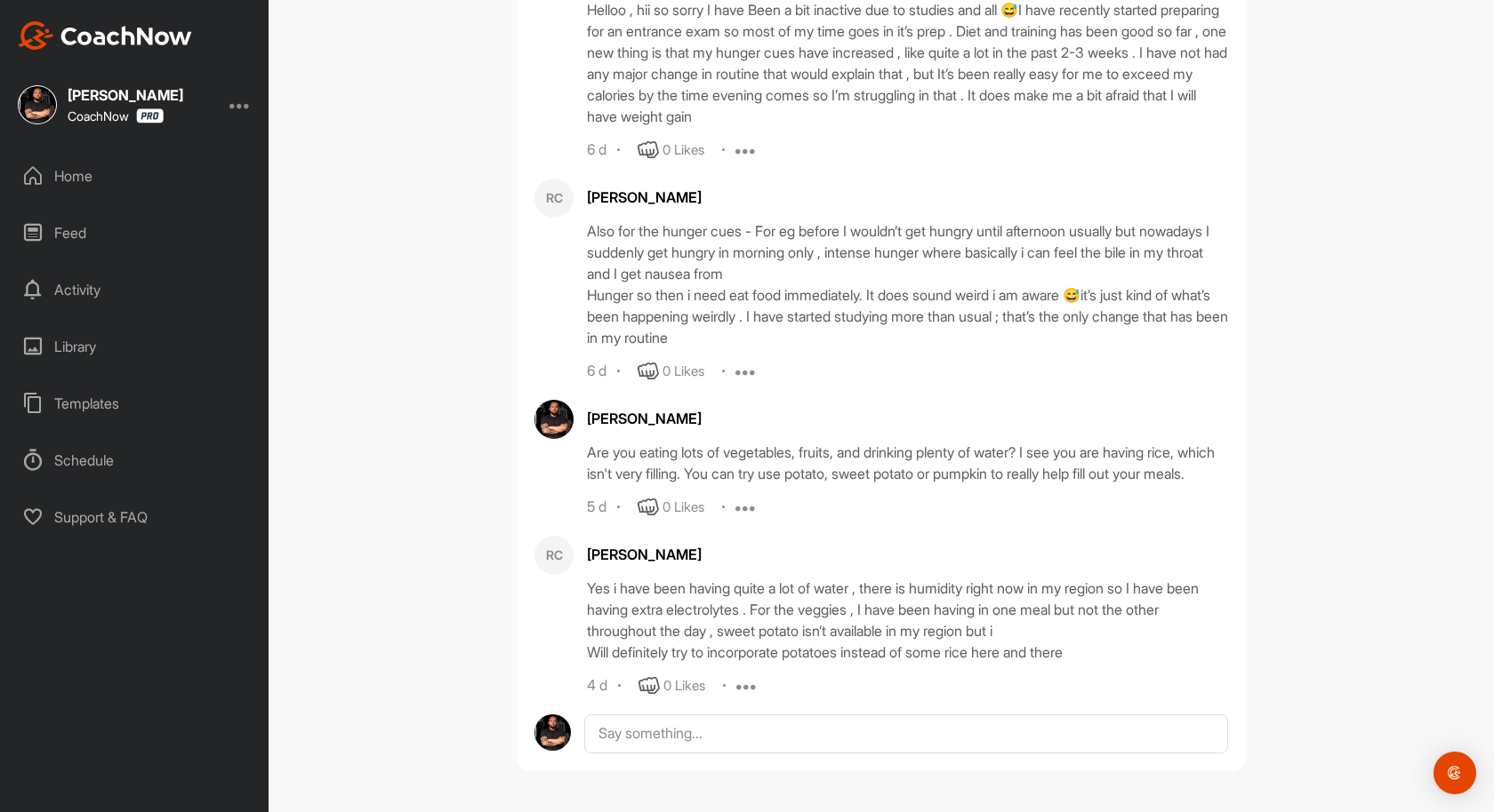
scroll to position [474, 0]
click at [652, 681] on icon at bounding box center [648, 685] width 21 height 21
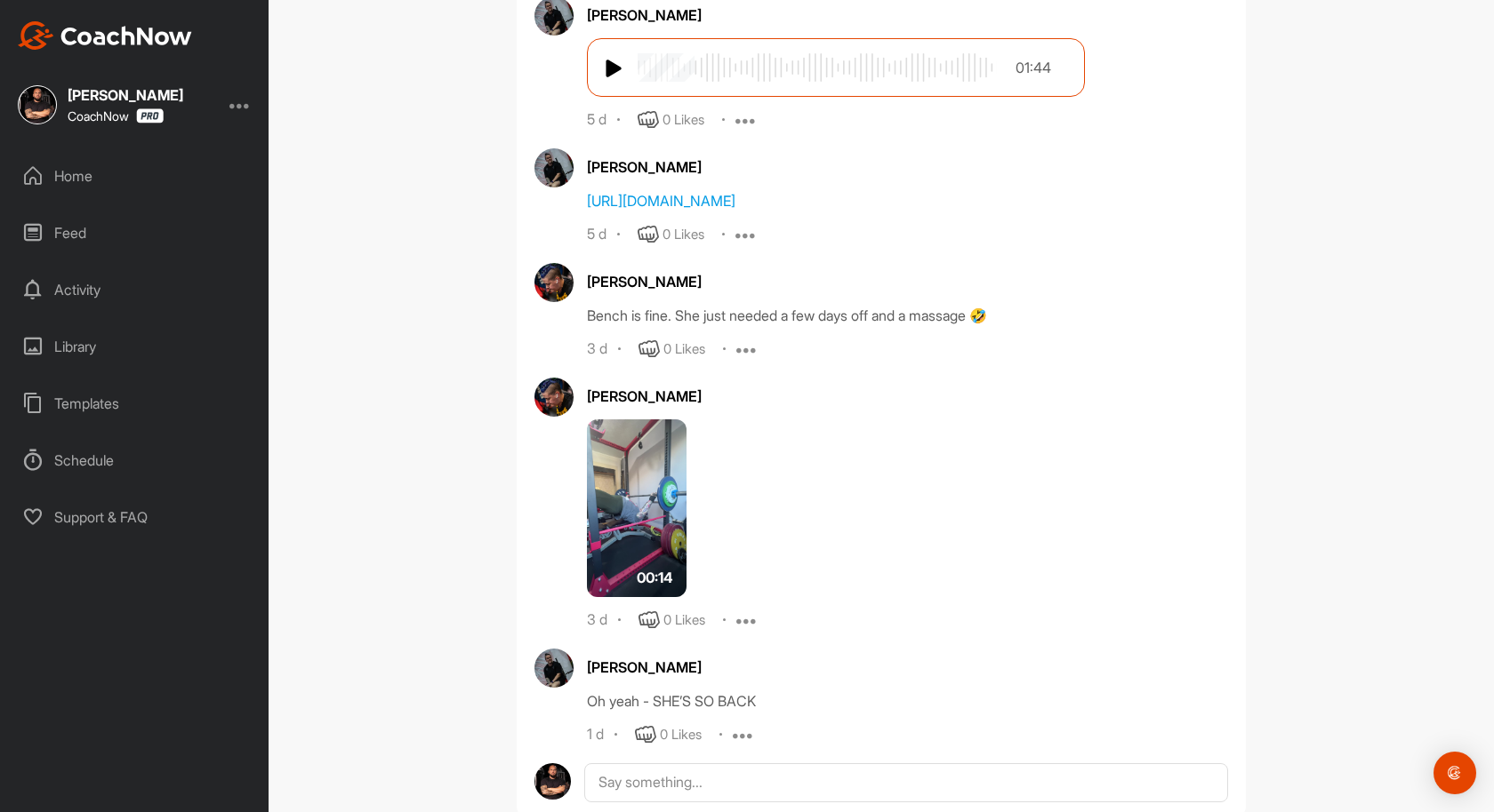
scroll to position [1167, 0]
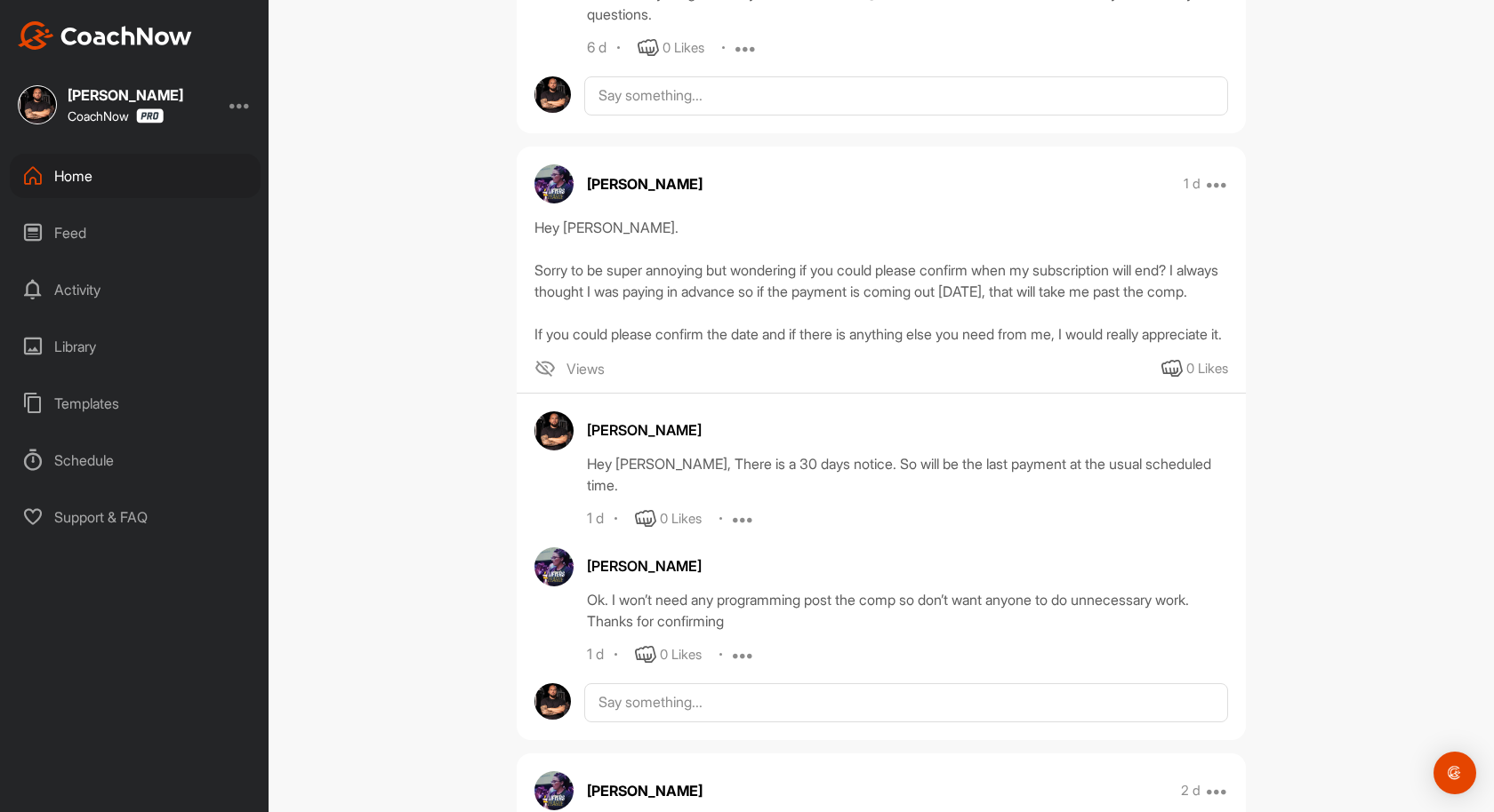
scroll to position [1150, 0]
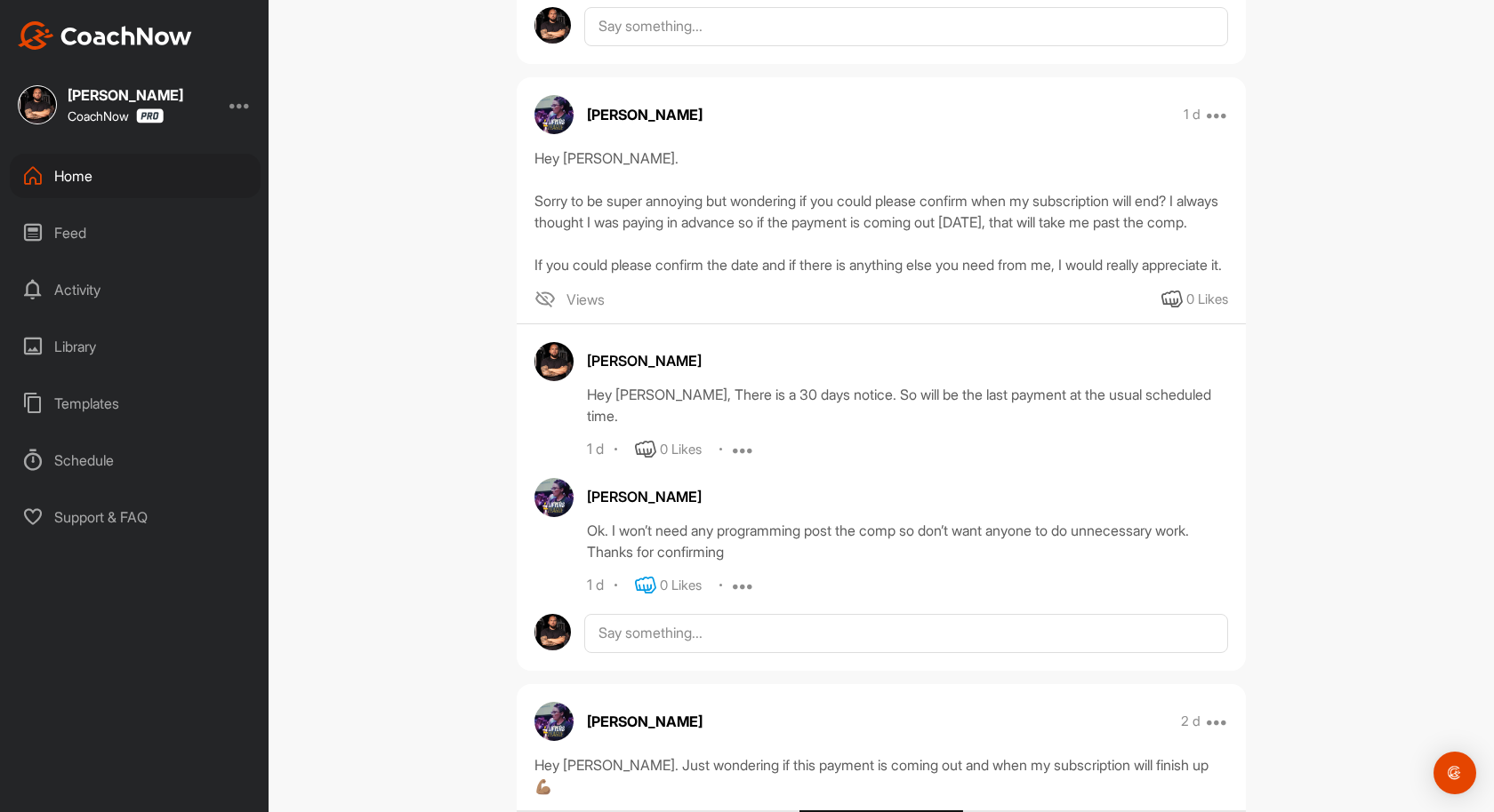
click at [640, 597] on icon at bounding box center [645, 585] width 21 height 21
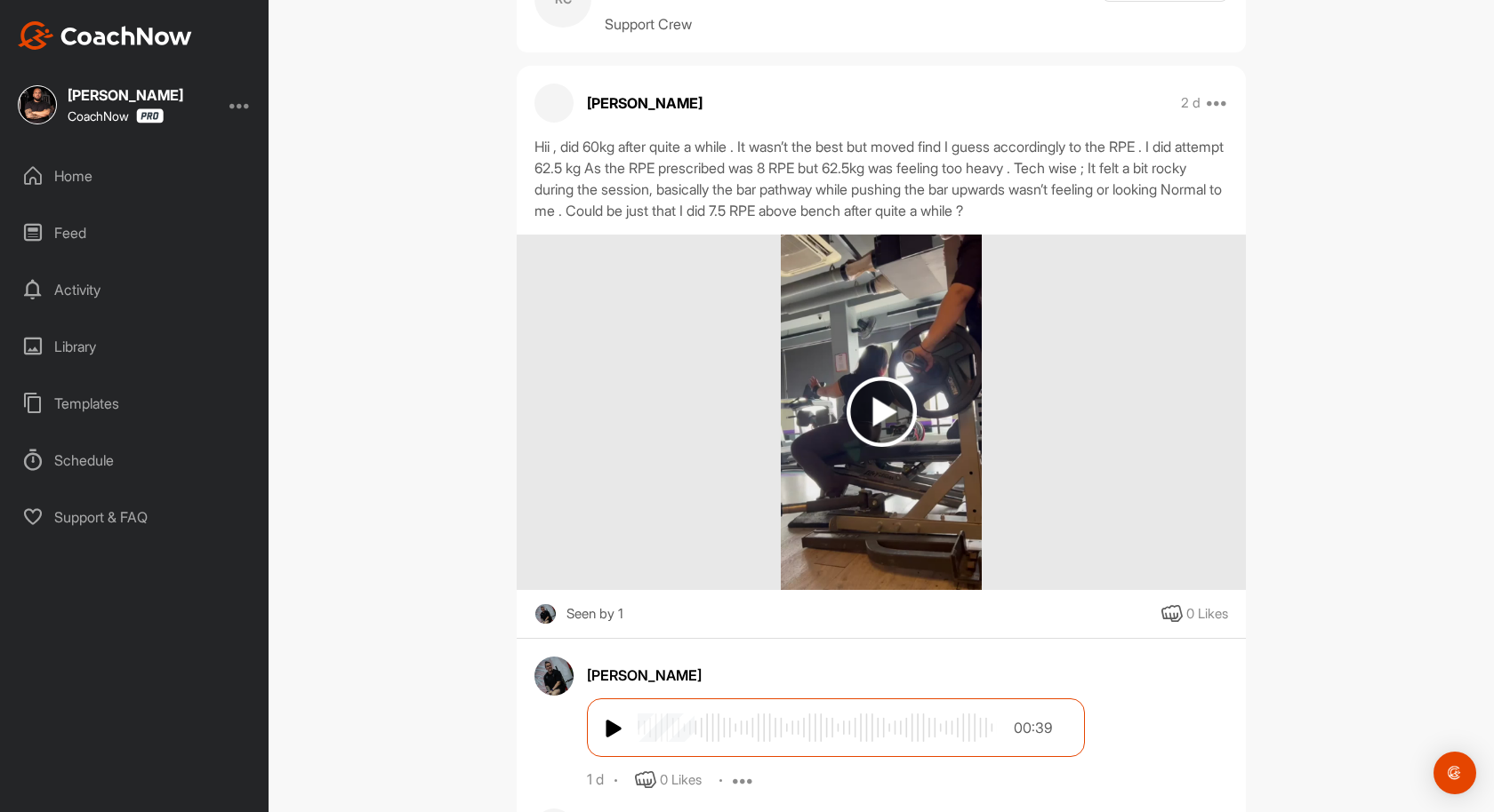
scroll to position [91, 0]
click at [875, 387] on img at bounding box center [881, 410] width 70 height 70
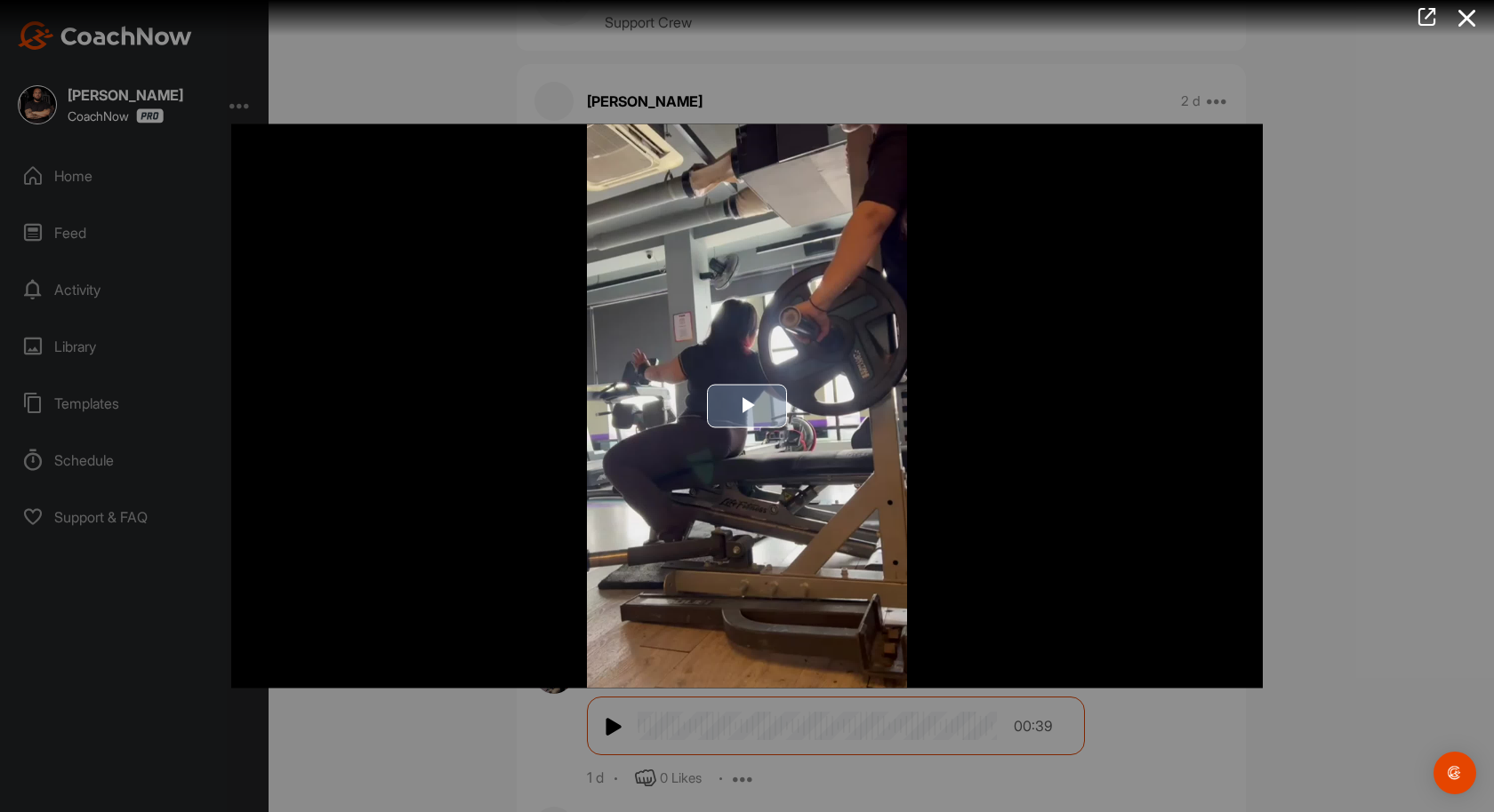
click at [747, 406] on span "Video Player" at bounding box center [747, 406] width 0 height 0
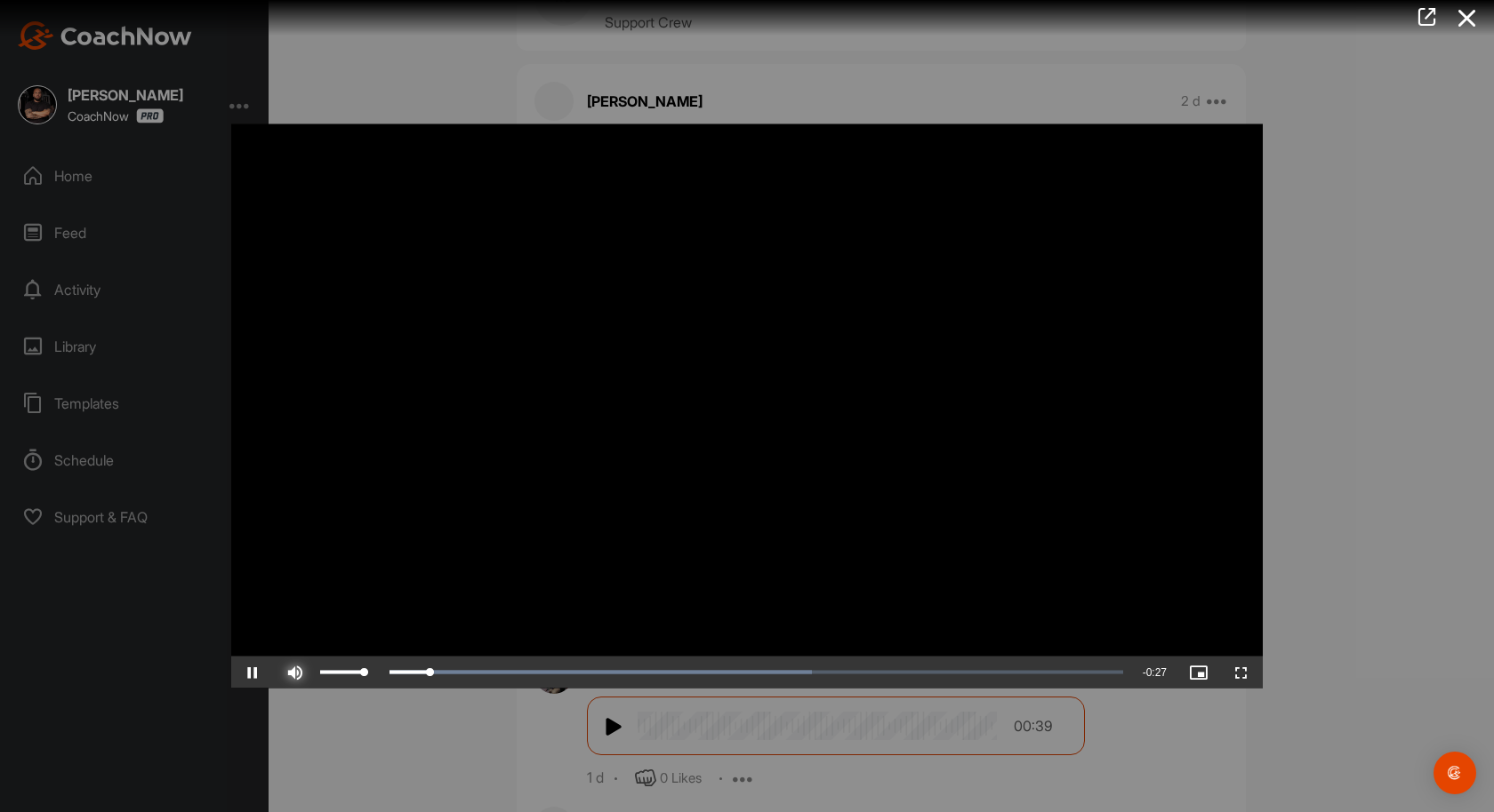
click at [295, 672] on span "Video Player" at bounding box center [295, 672] width 43 height 0
click at [551, 674] on div "0:07" at bounding box center [551, 672] width 1 height 5
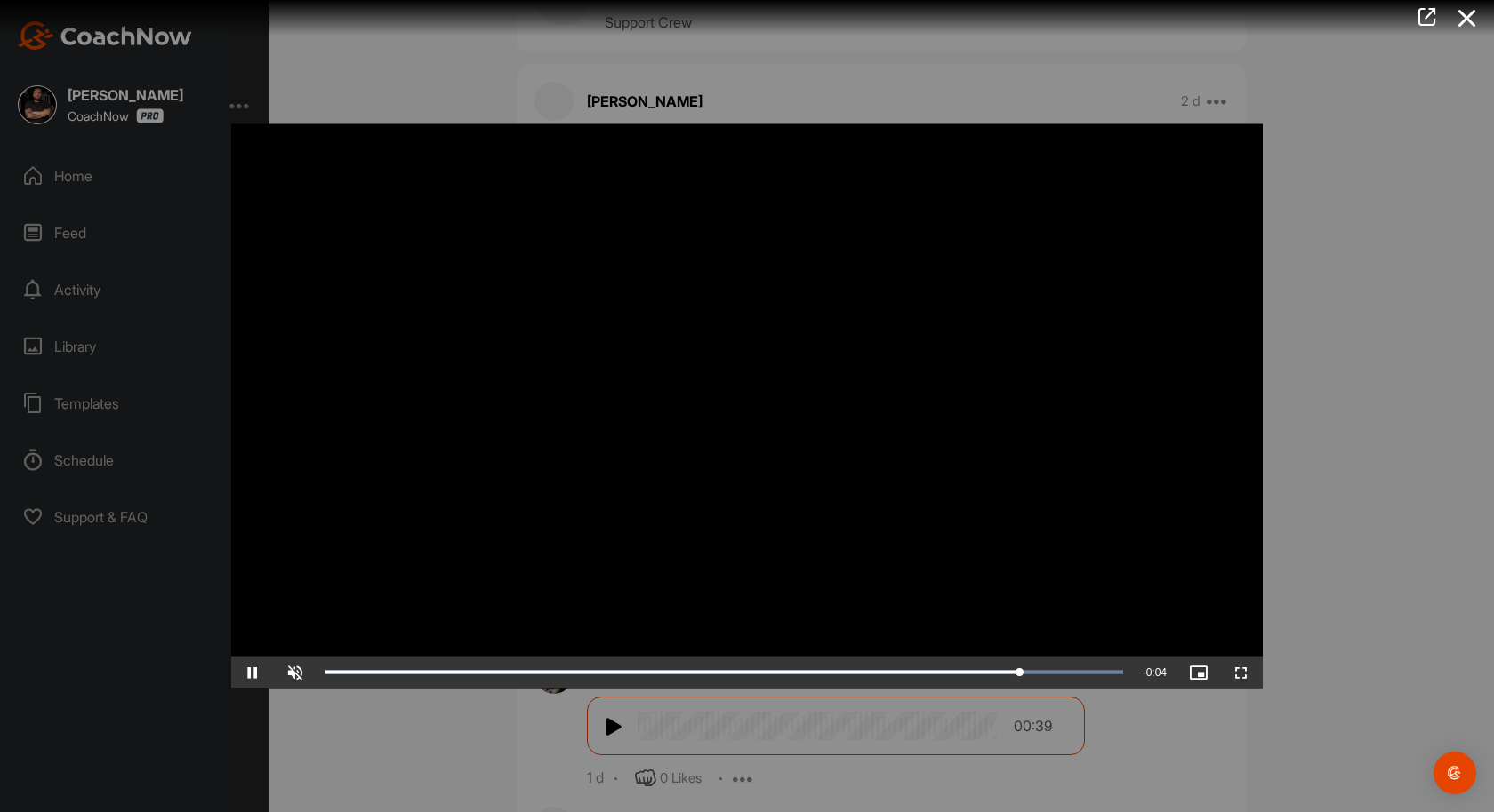
click at [1355, 377] on div at bounding box center [747, 406] width 1494 height 812
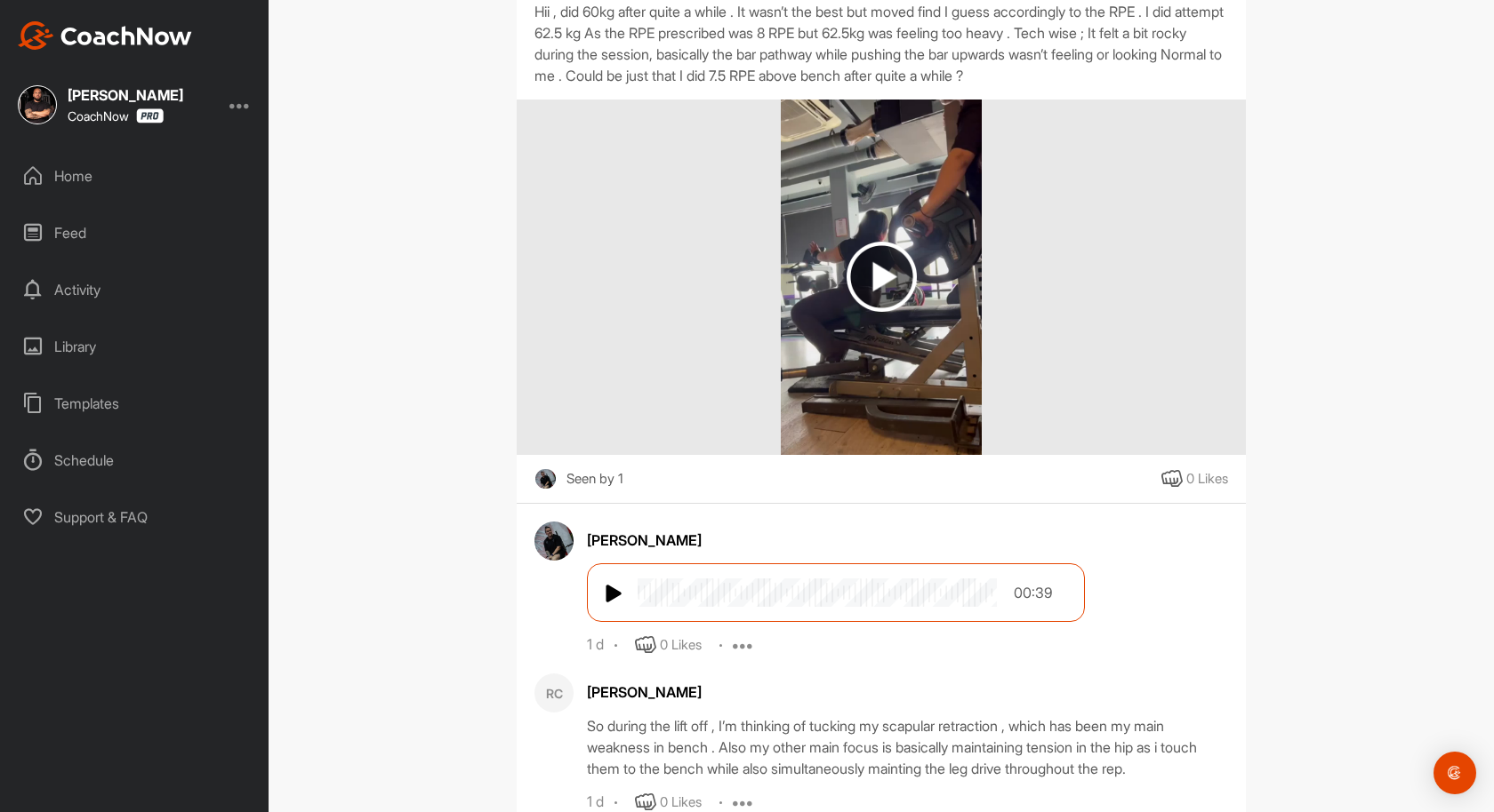
scroll to position [338, 0]
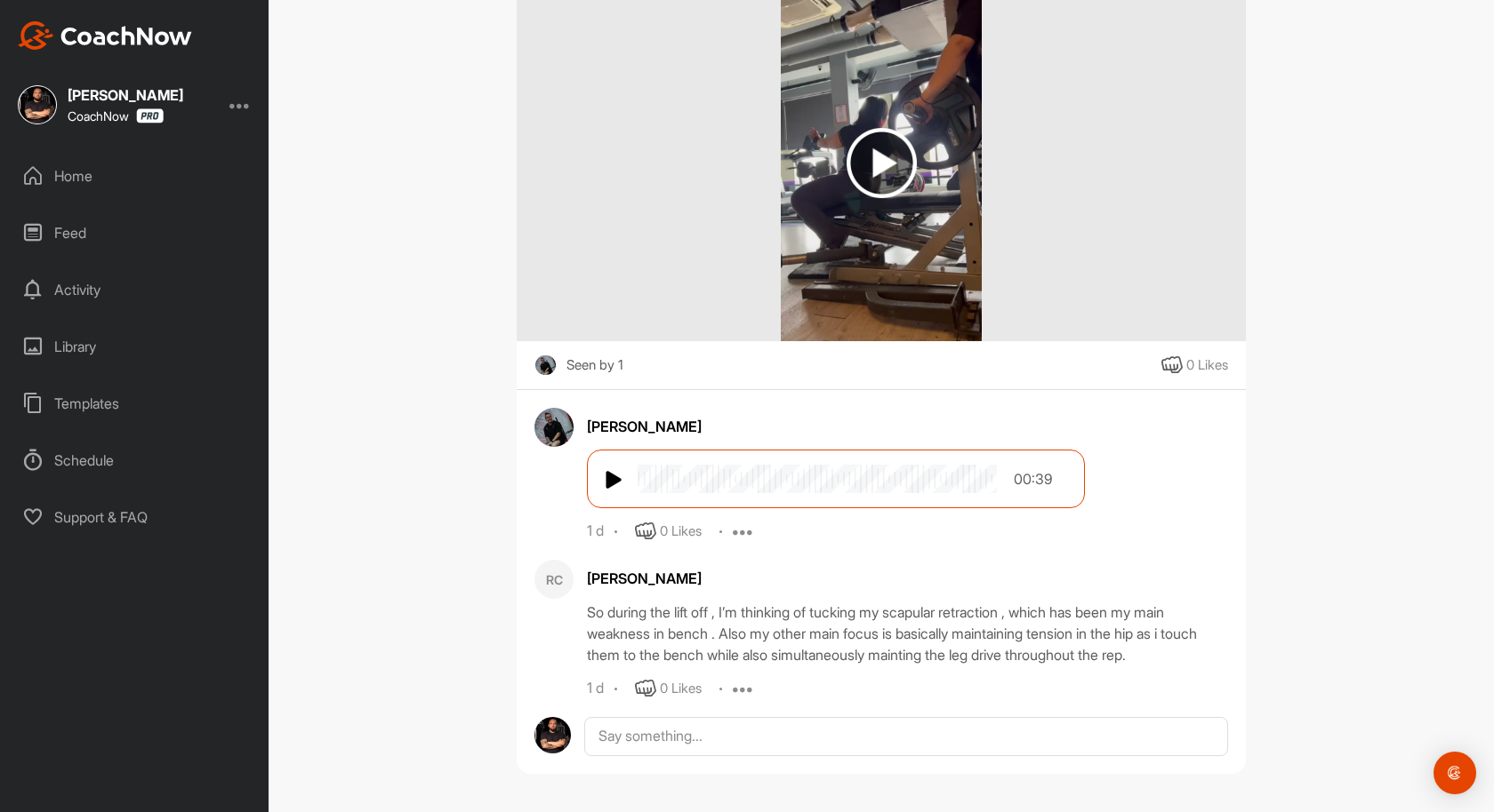
click at [615, 474] on img at bounding box center [613, 479] width 17 height 21
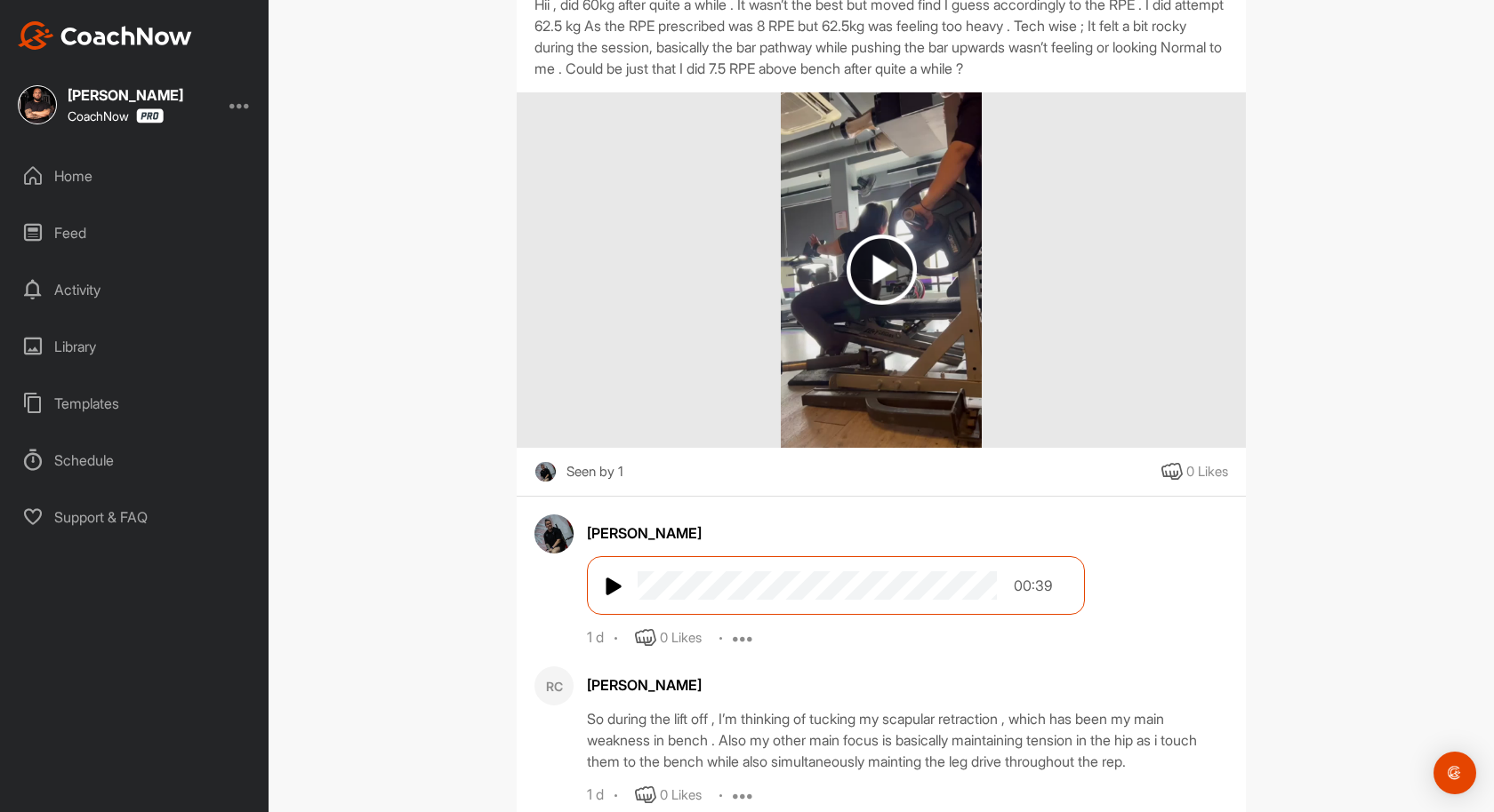
scroll to position [180, 0]
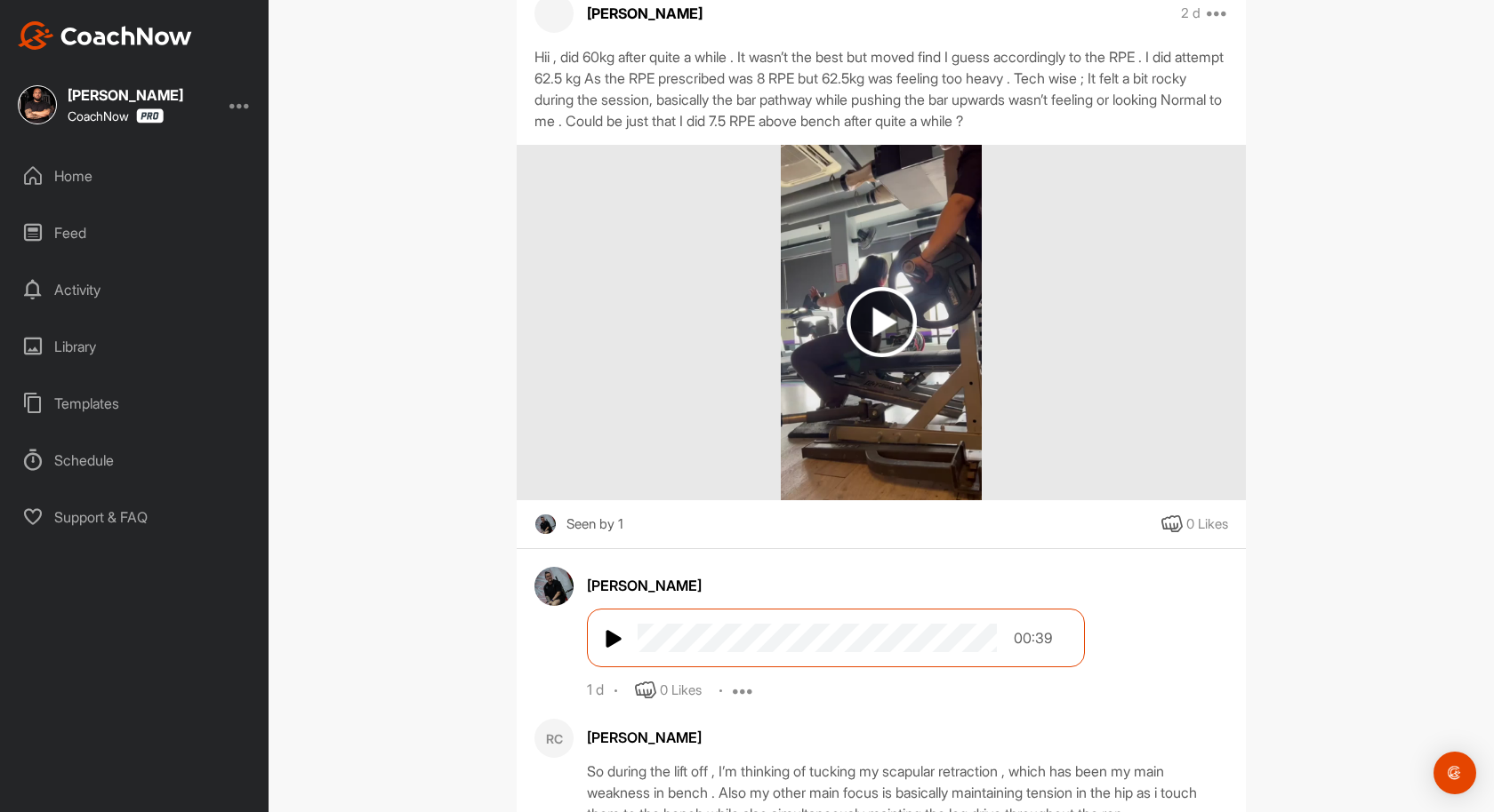
click at [896, 307] on img at bounding box center [881, 322] width 70 height 70
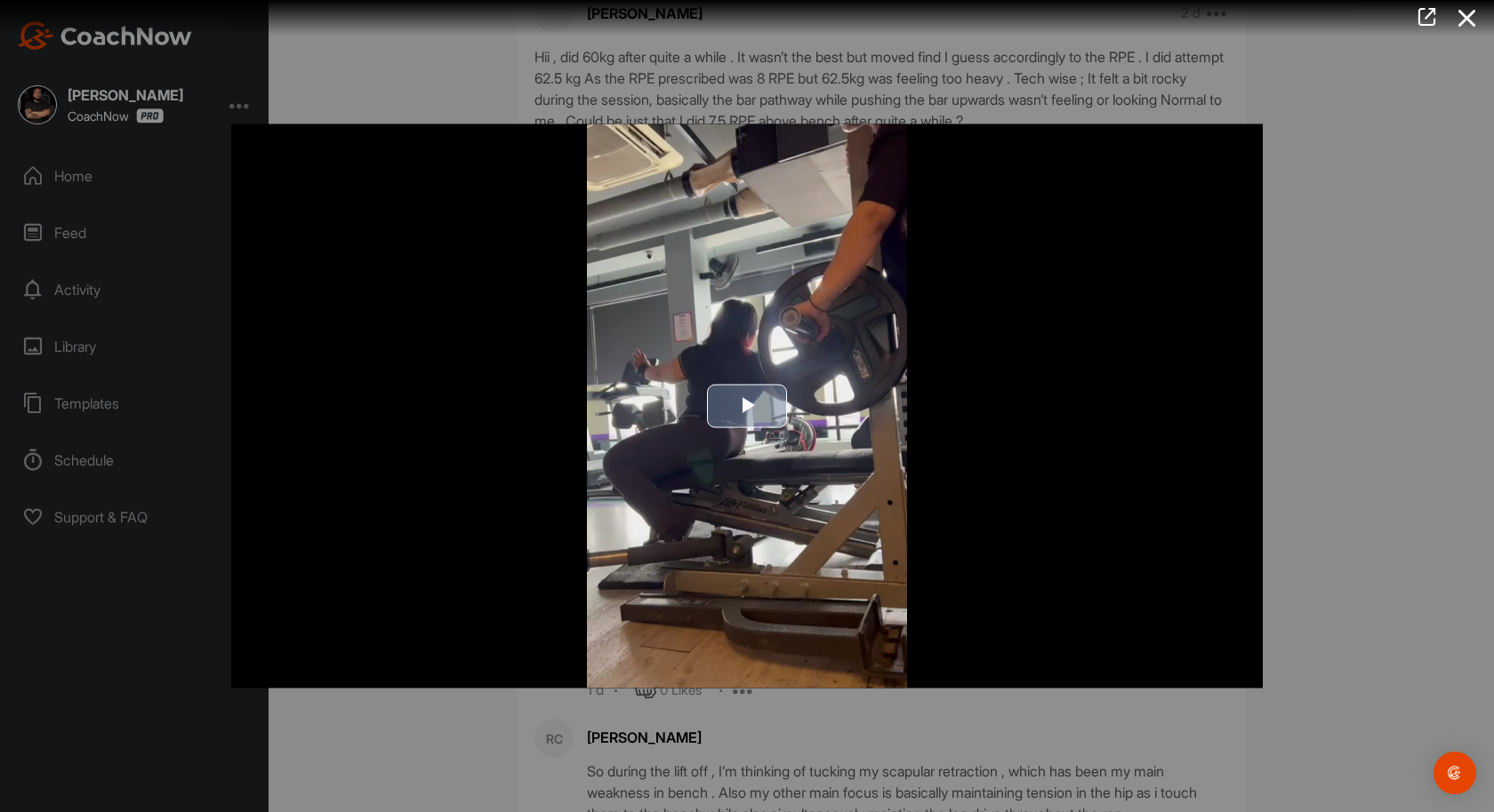
click at [747, 406] on span "Video Player" at bounding box center [747, 406] width 0 height 0
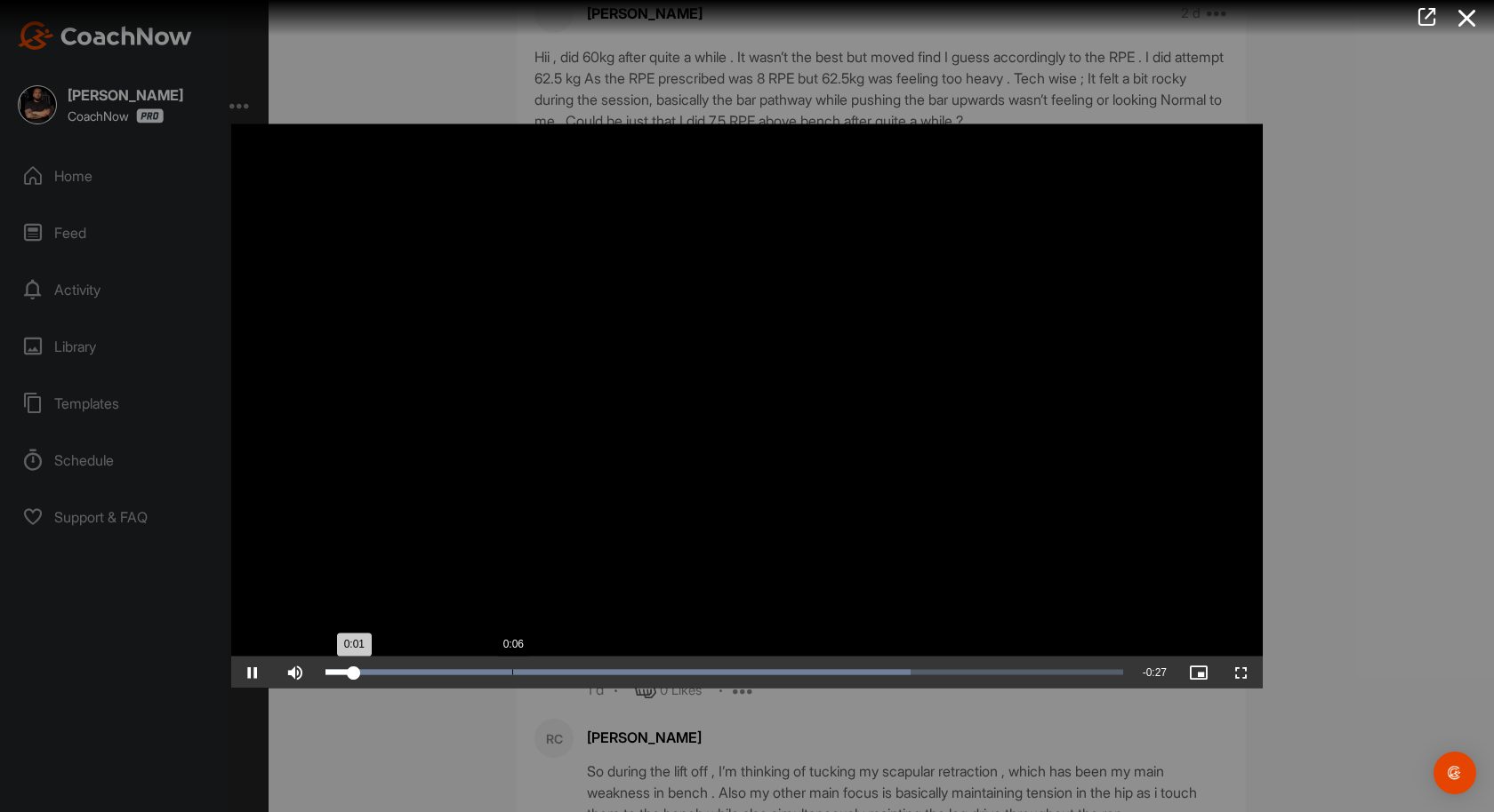
click at [519, 671] on div "Loaded : 73.43% 0:06 0:01" at bounding box center [725, 672] width 798 height 5
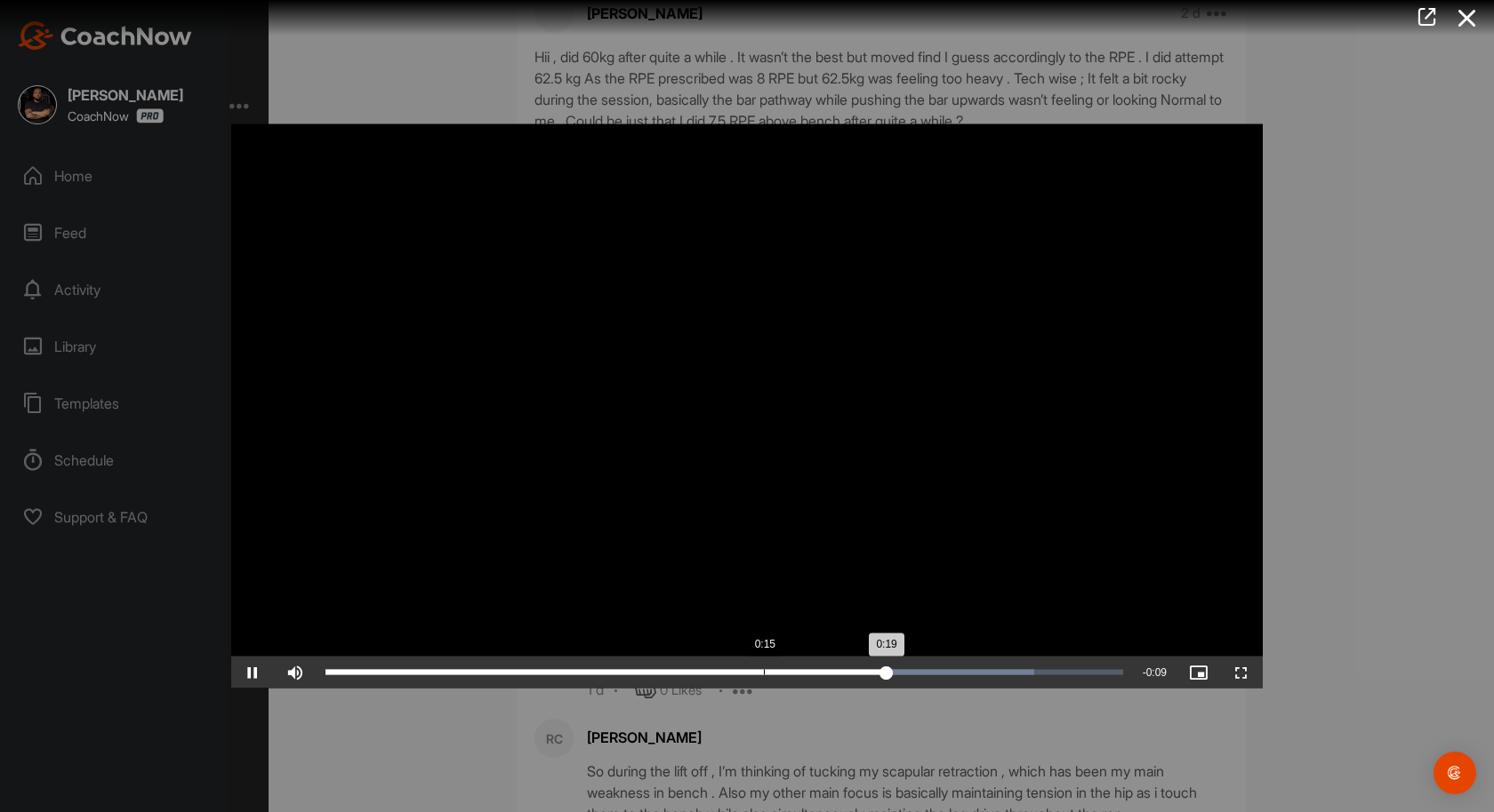
click at [764, 675] on div "Loaded : 88.93% 0:15 0:19" at bounding box center [724, 672] width 815 height 32
click at [761, 672] on div "Loaded : 88.93% 0:15 0:18" at bounding box center [725, 672] width 798 height 5
click at [762, 672] on div "0:15" at bounding box center [762, 672] width 1 height 5
click at [761, 672] on div "Loaded : 88.93% 0:15 0:17" at bounding box center [725, 672] width 798 height 5
click at [762, 672] on div "0:15" at bounding box center [762, 672] width 1 height 5
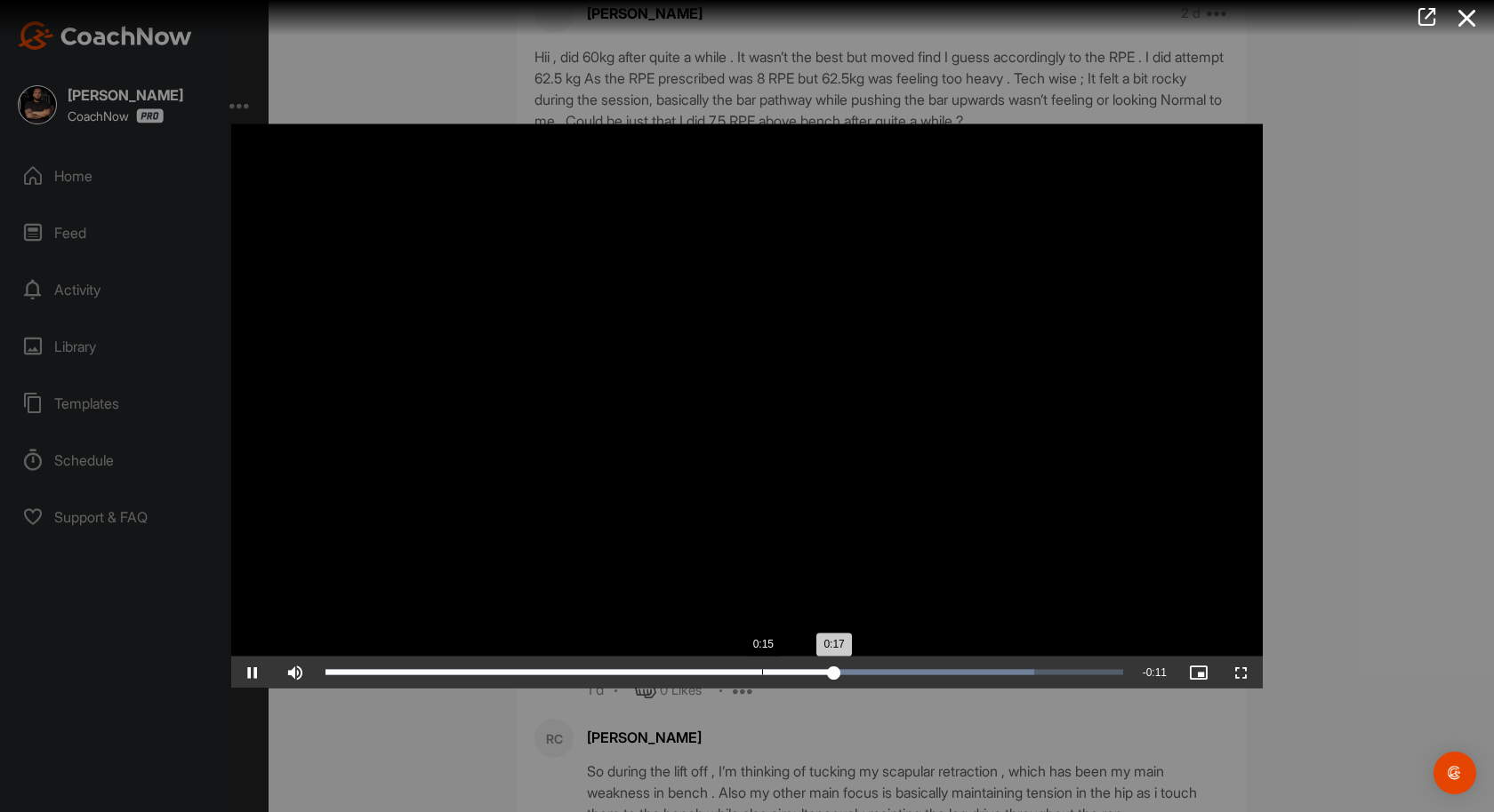
click at [761, 672] on div "Loaded : 88.93% 0:15 0:17" at bounding box center [725, 672] width 798 height 5
click at [761, 672] on div "Loaded : 88.93% 0:15 0:18" at bounding box center [725, 672] width 798 height 5
click at [761, 672] on div "Loaded : 88.93% 0:15 0:15" at bounding box center [725, 672] width 798 height 5
click at [762, 672] on div "0:15" at bounding box center [762, 672] width 1 height 5
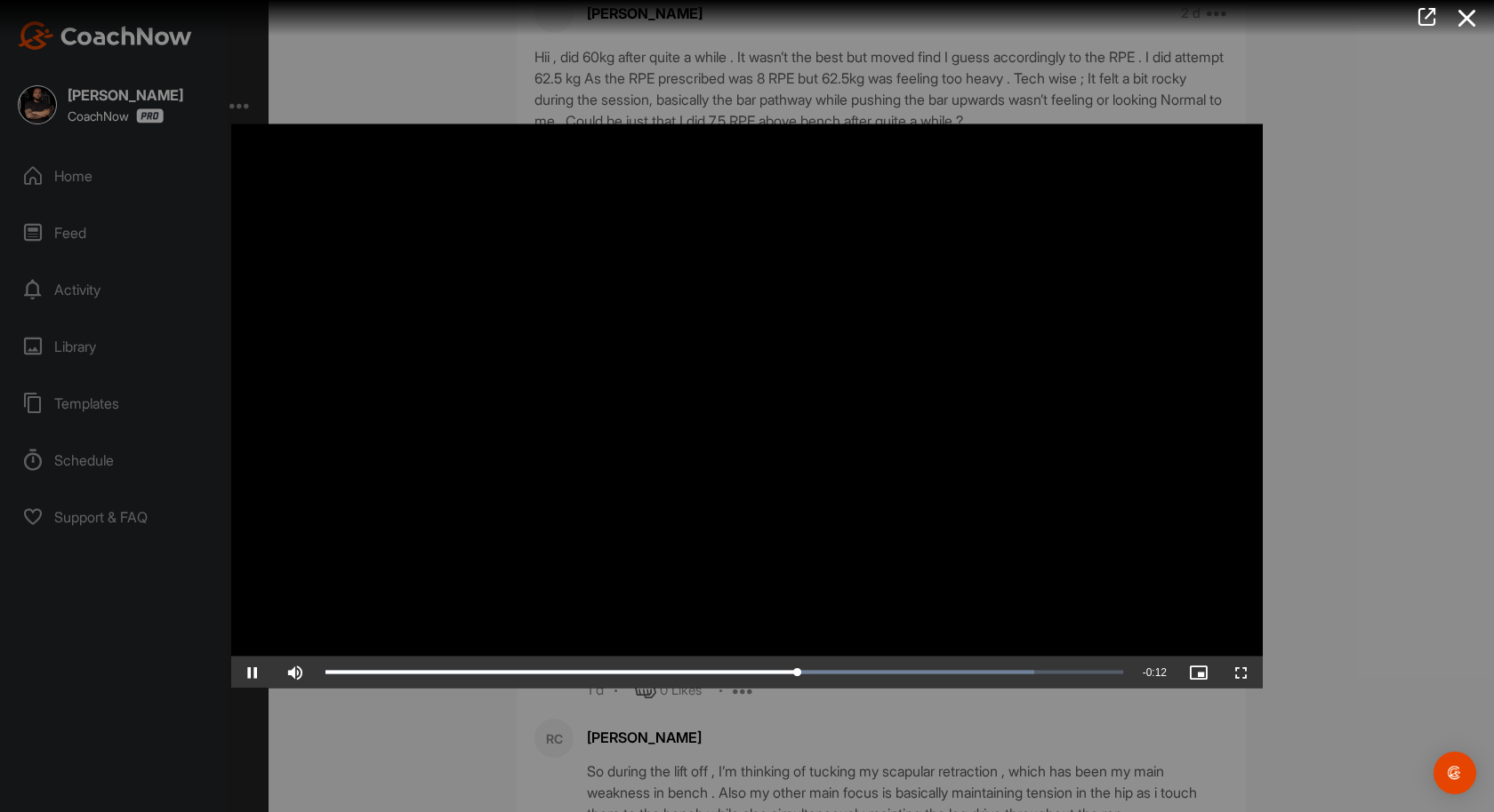
click at [782, 591] on video "Video Player" at bounding box center [747, 406] width 1031 height 565
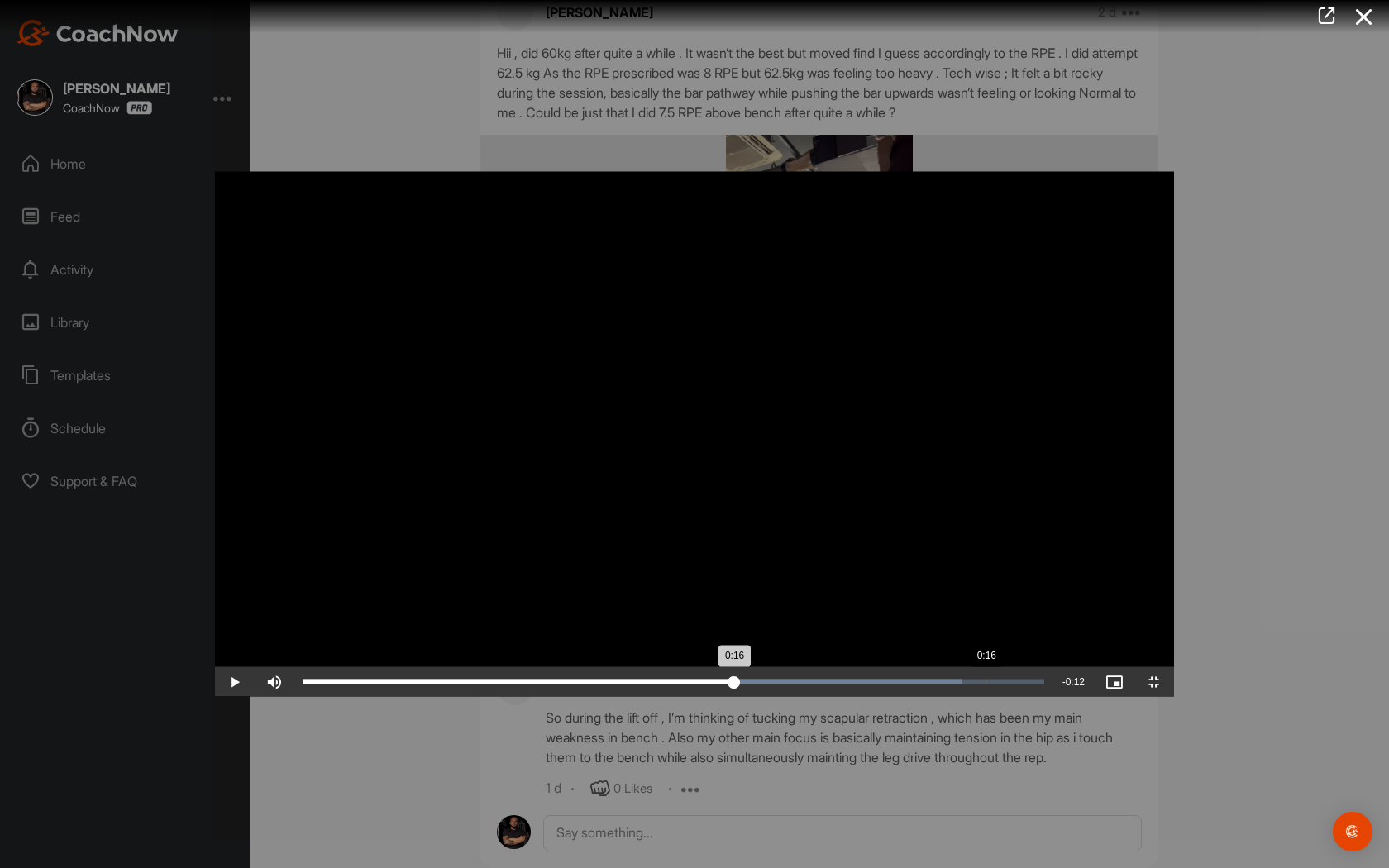
click at [770, 697] on div "Loaded : 88.93% 0:16 0:16" at bounding box center [673, 681] width 758 height 30
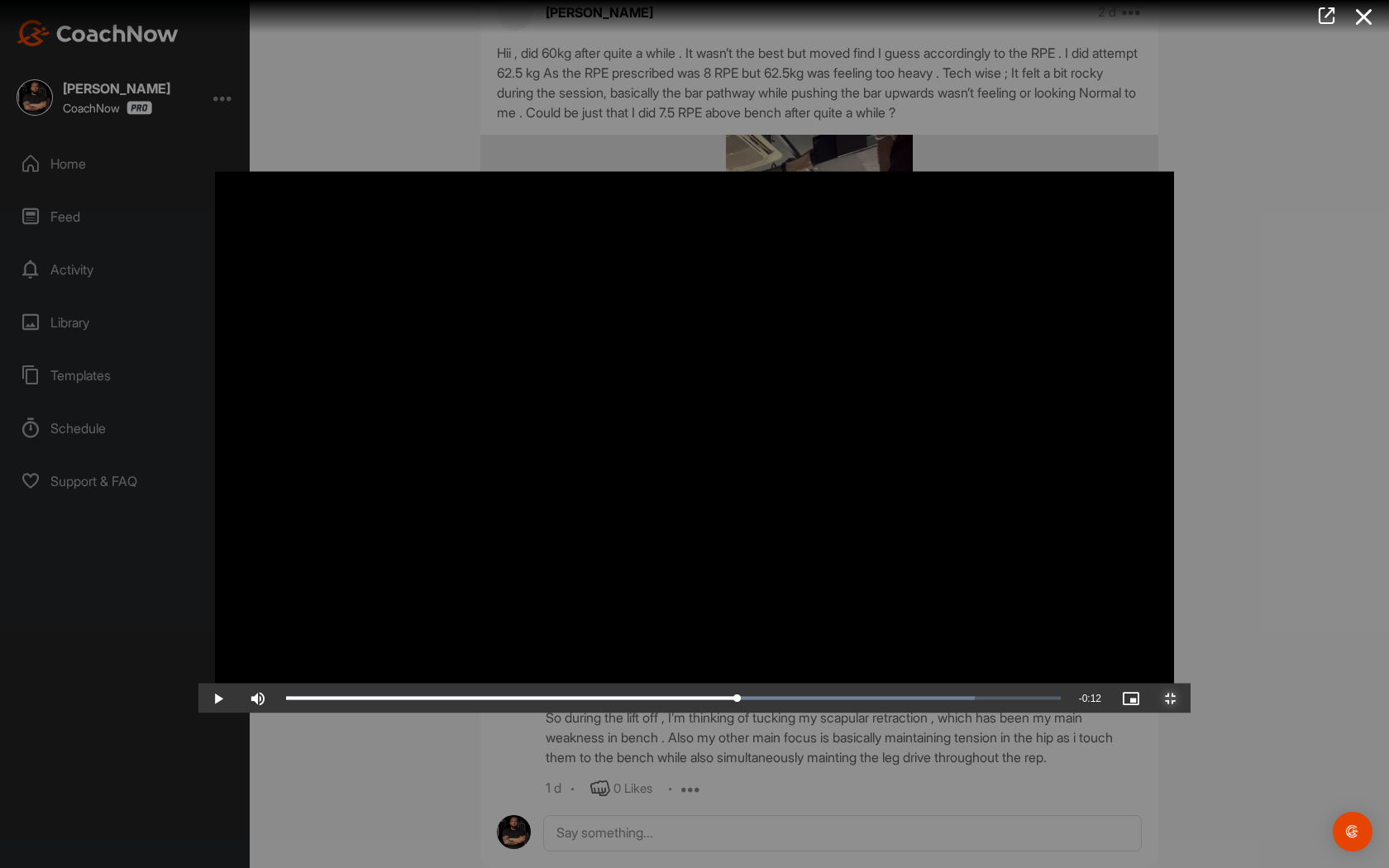
click at [1190, 698] on span "Video Player" at bounding box center [1170, 698] width 40 height 0
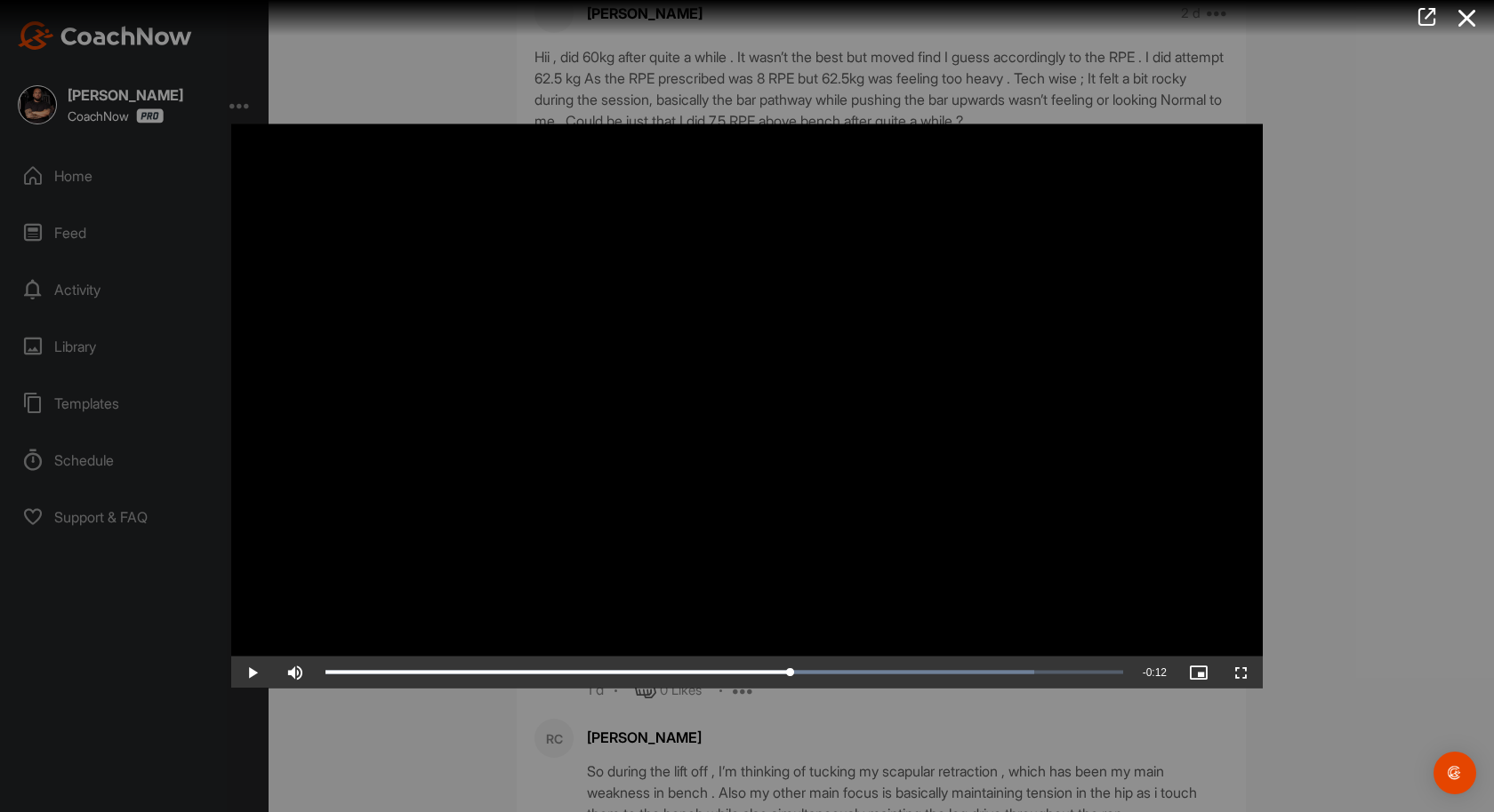
click at [1478, 360] on div at bounding box center [747, 406] width 1494 height 812
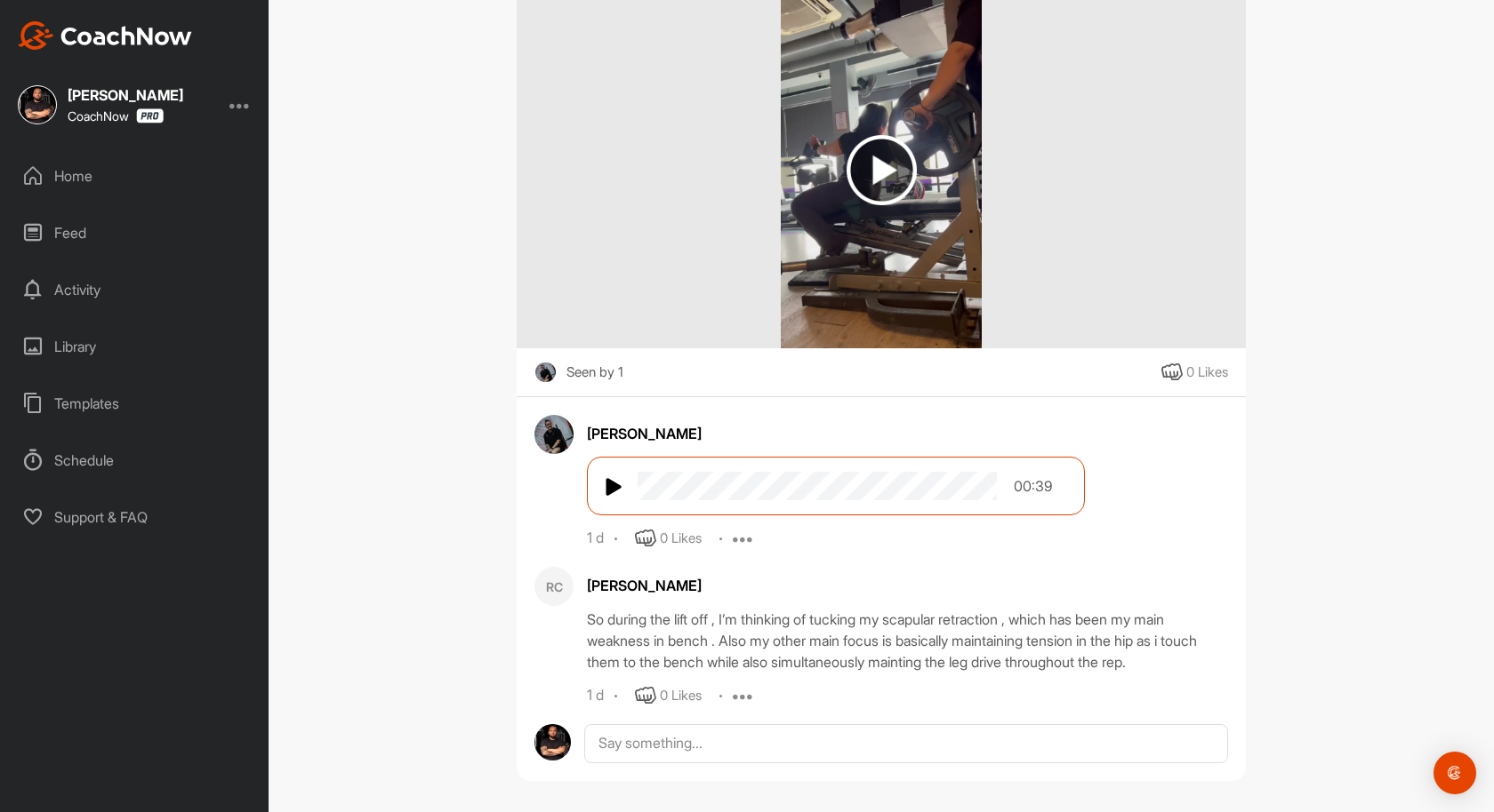
scroll to position [338, 0]
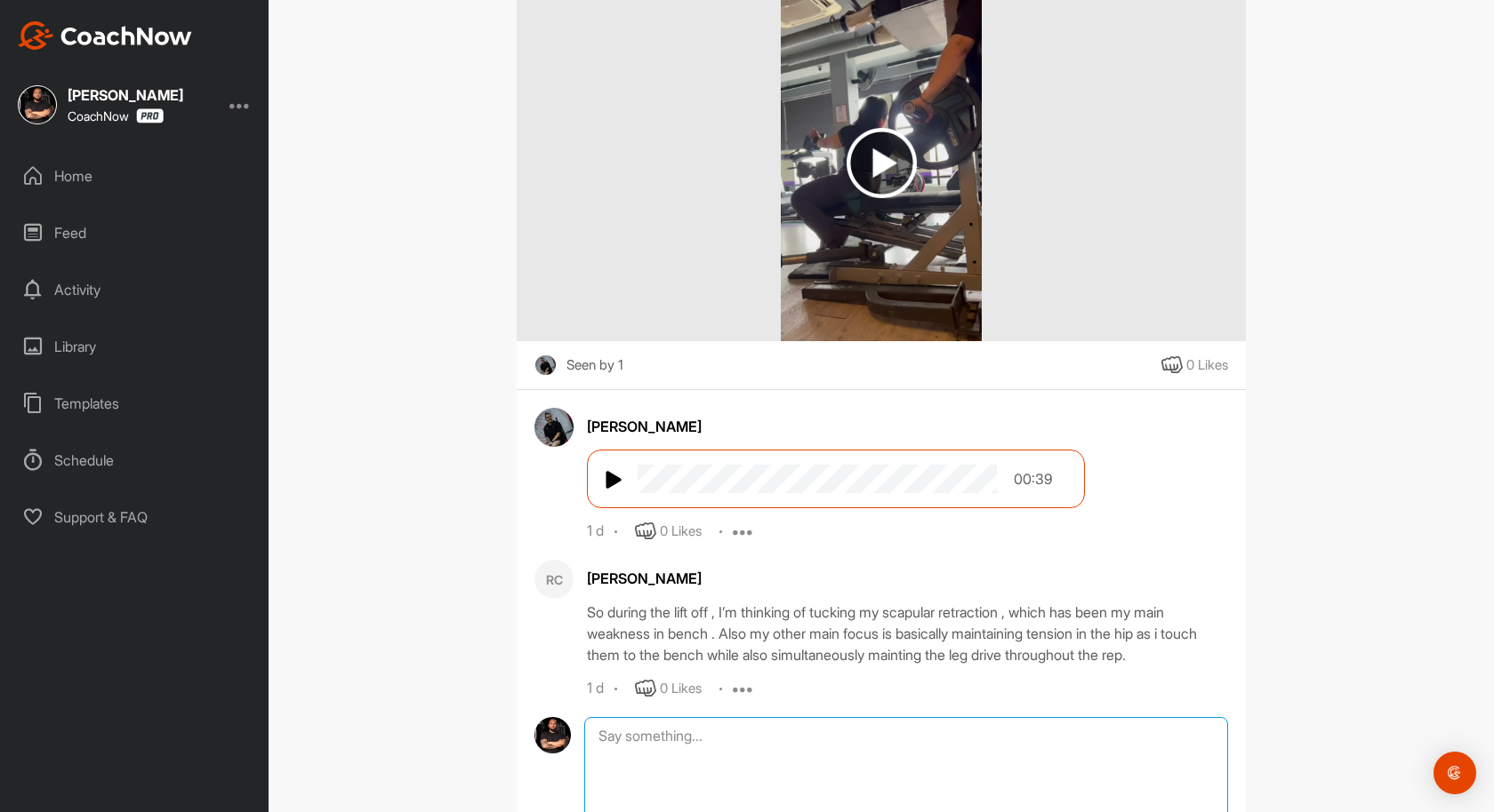
click at [884, 729] on textarea at bounding box center [905, 806] width 643 height 178
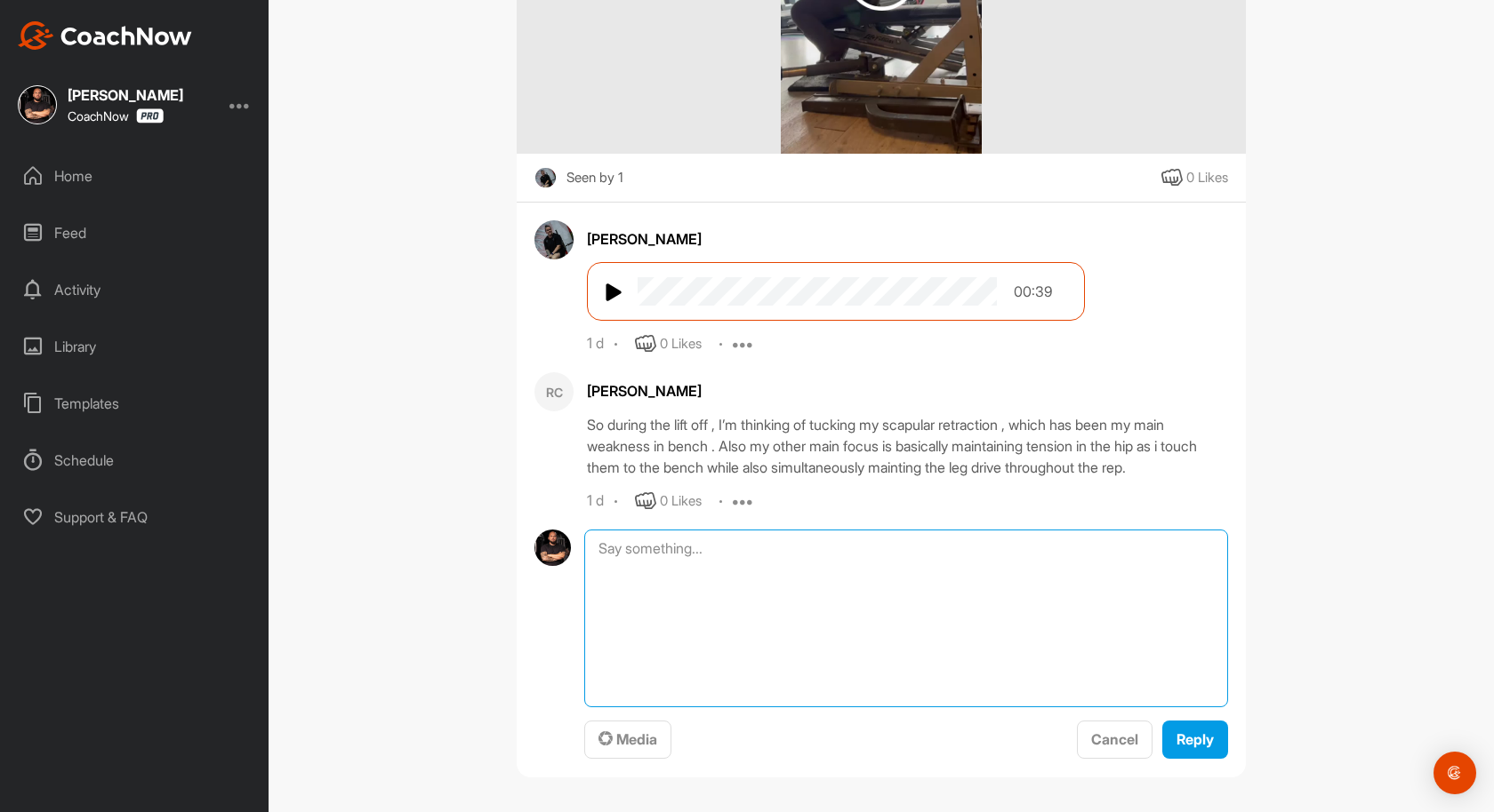
scroll to position [529, 0]
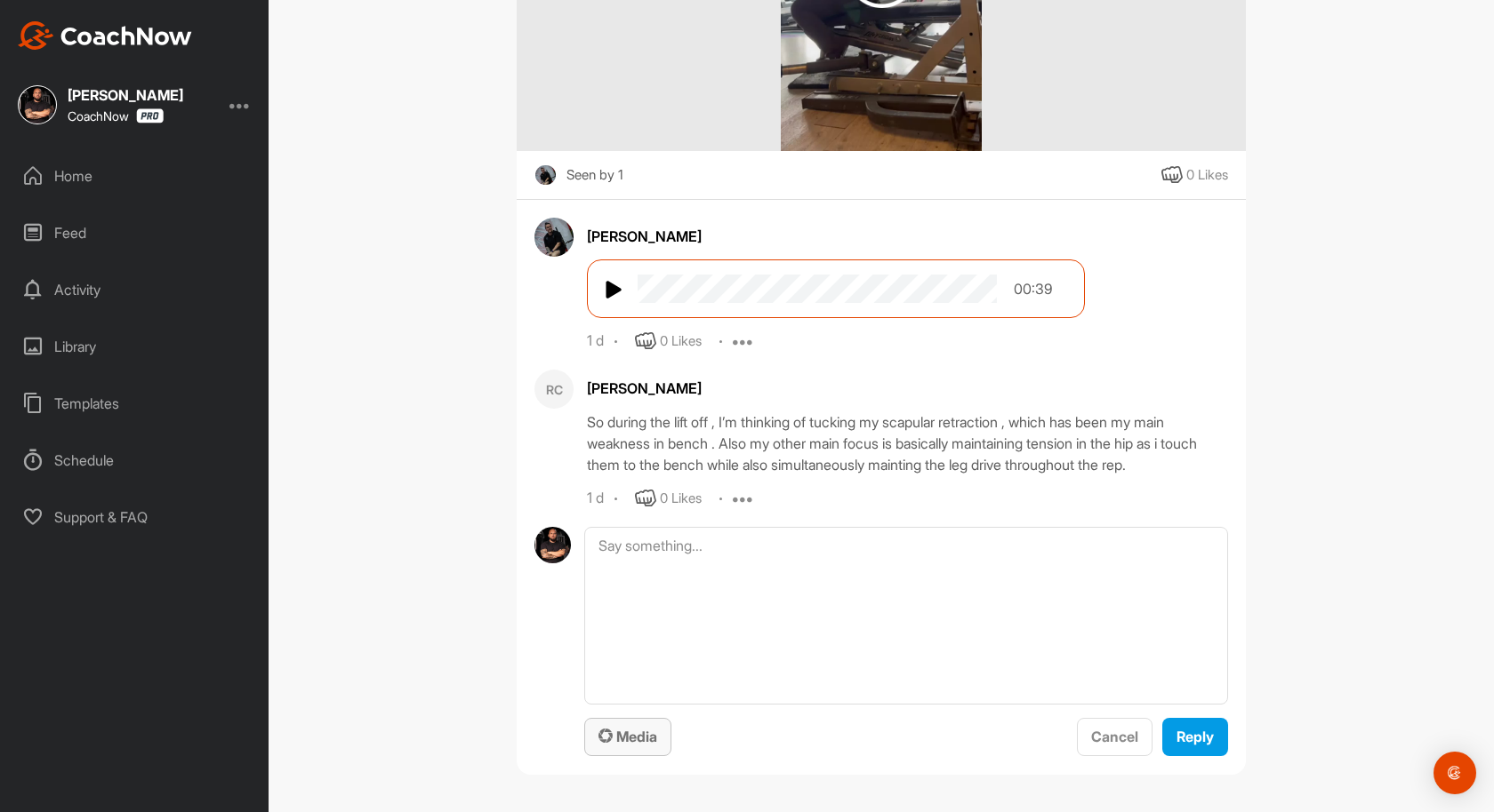
click at [656, 747] on button "Media" at bounding box center [627, 737] width 87 height 38
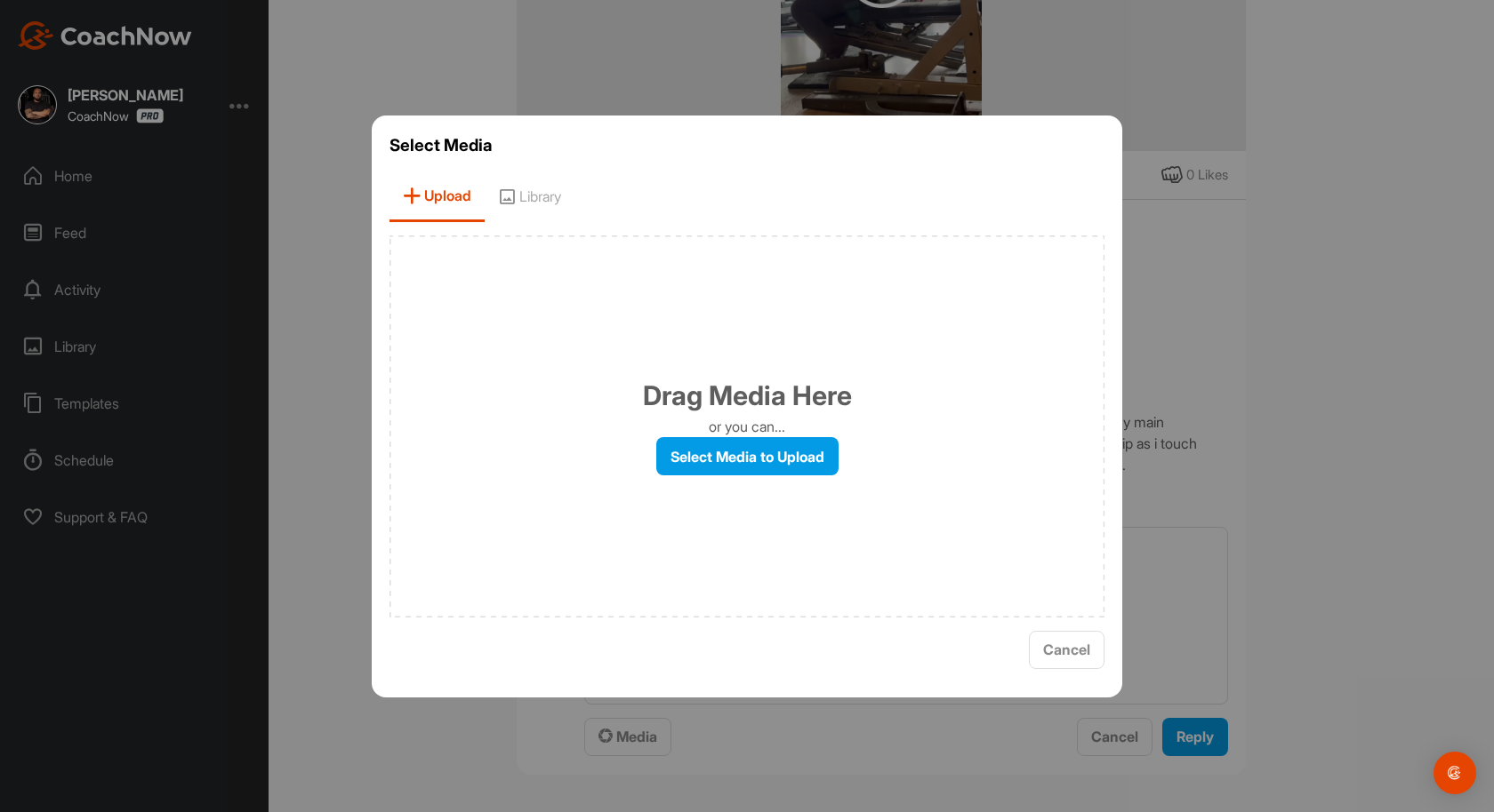
click at [852, 711] on div at bounding box center [747, 406] width 1494 height 812
